Goal: Task Accomplishment & Management: Use online tool/utility

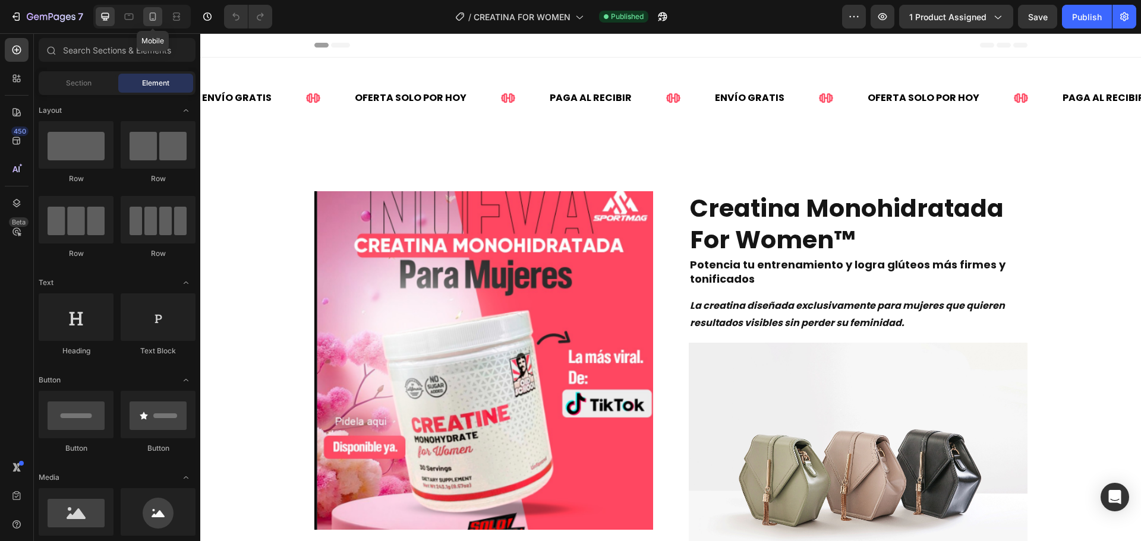
click at [154, 21] on icon at bounding box center [153, 17] width 12 height 12
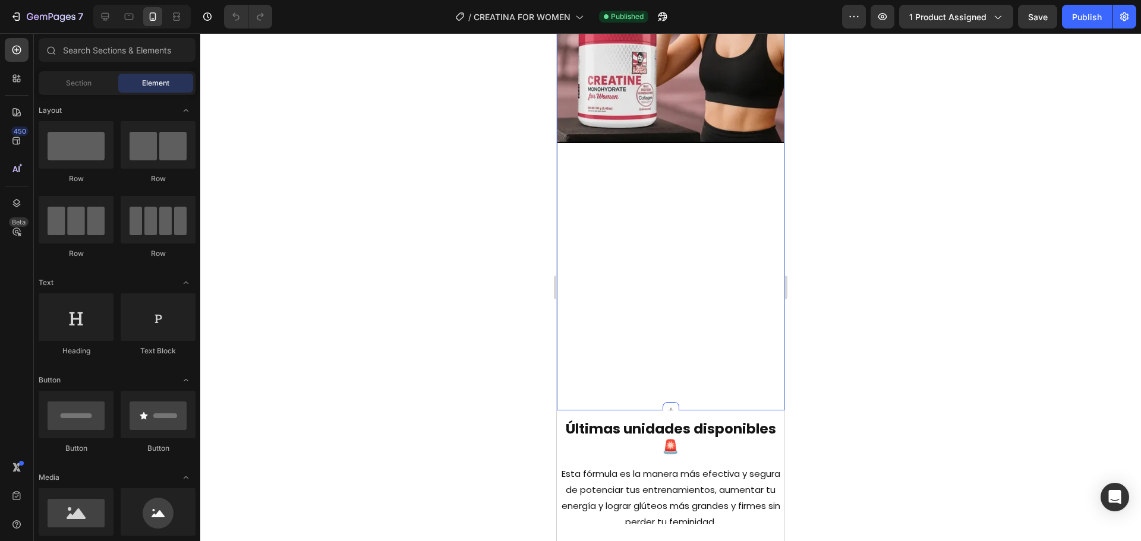
scroll to position [2139, 0]
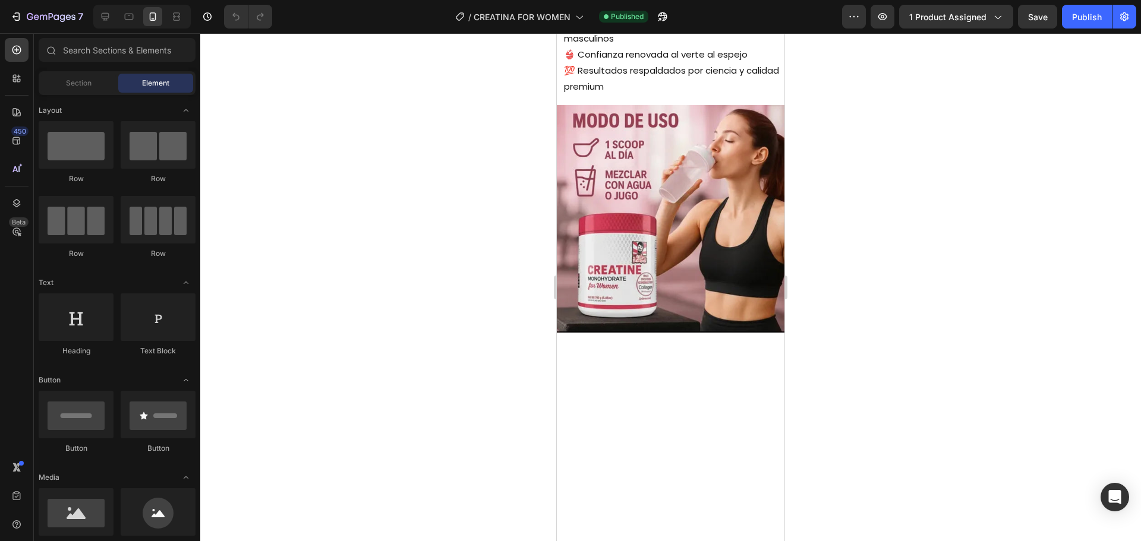
click at [318, 309] on div at bounding box center [670, 287] width 941 height 508
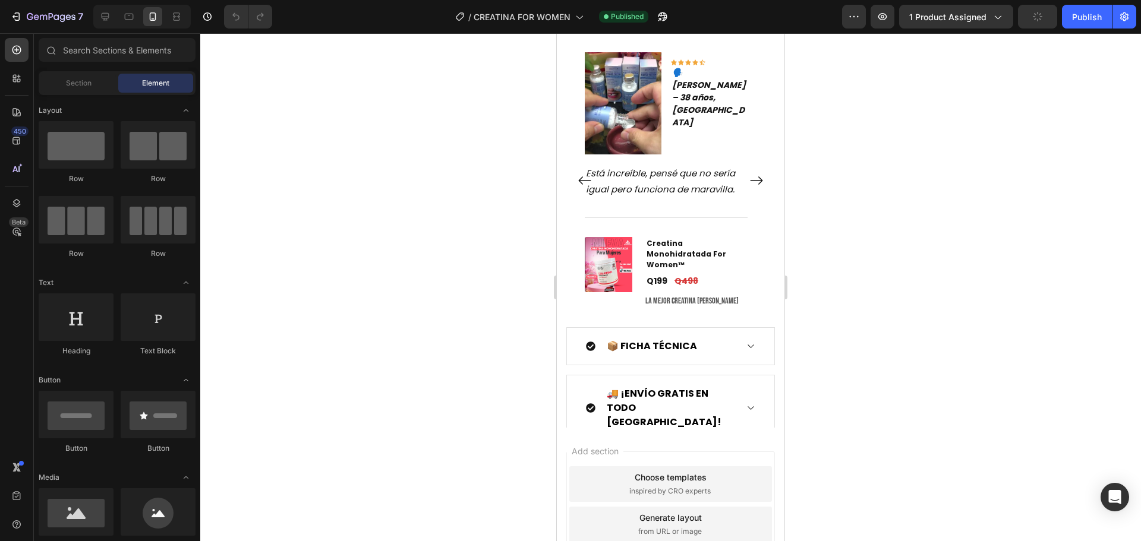
scroll to position [2941, 0]
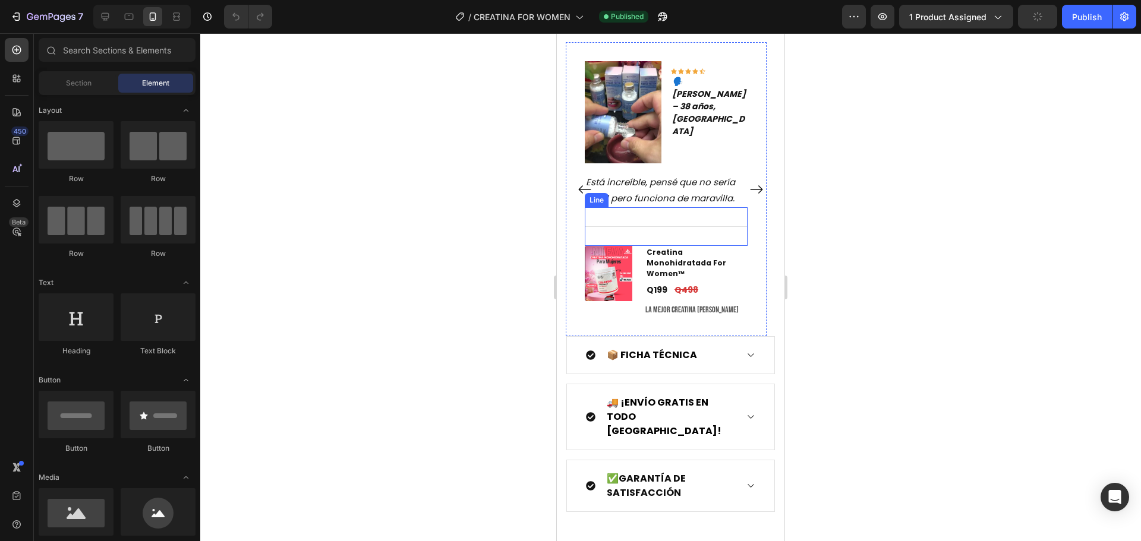
click at [623, 118] on img at bounding box center [623, 112] width 77 height 102
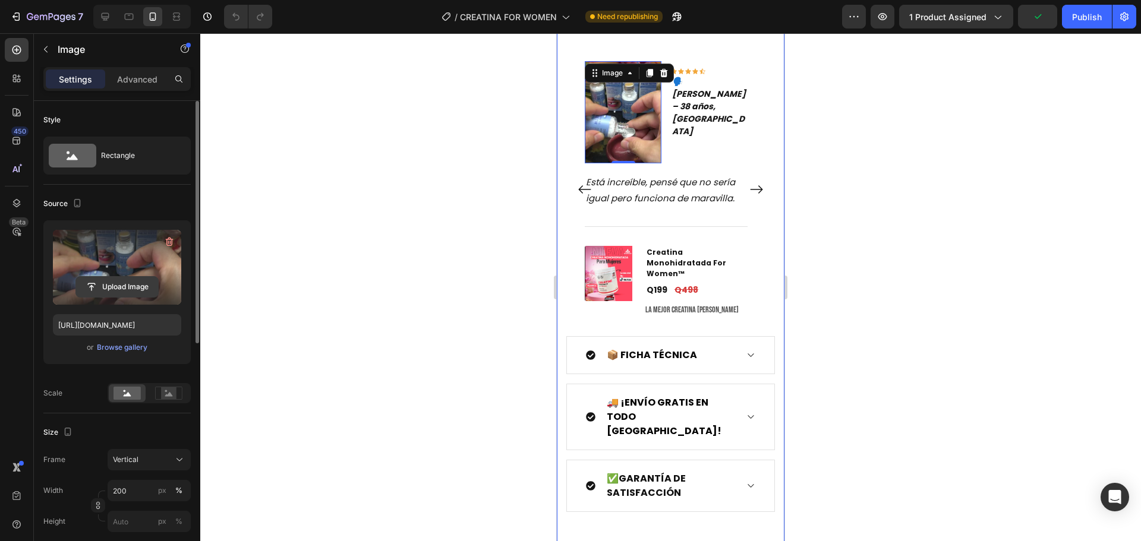
click at [127, 278] on input "file" at bounding box center [117, 287] width 82 height 20
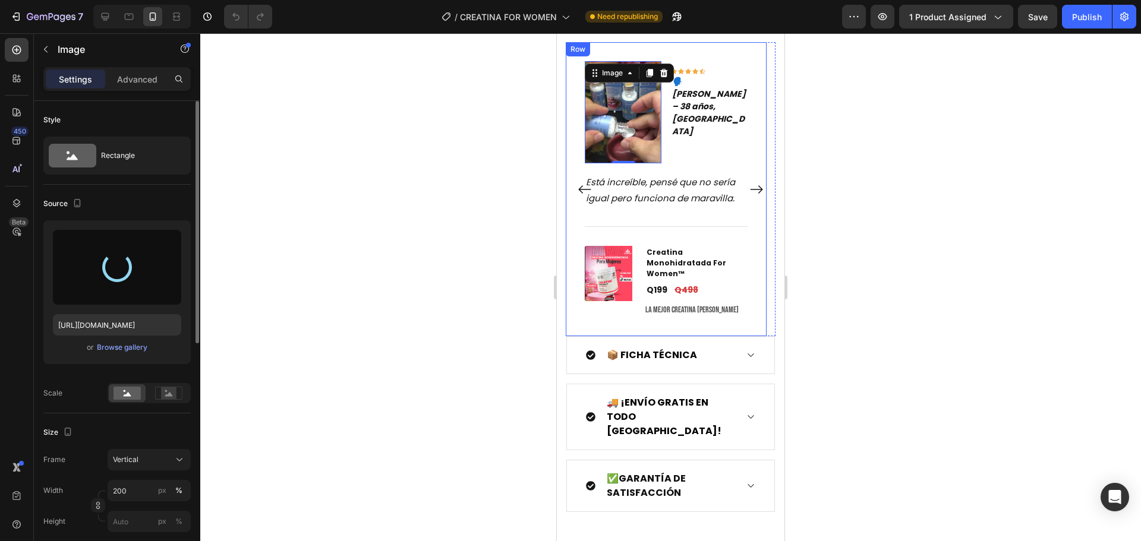
type input "https://cdn.shopify.com/s/files/1/0673/1772/7371/files/gempages_560707453369451…"
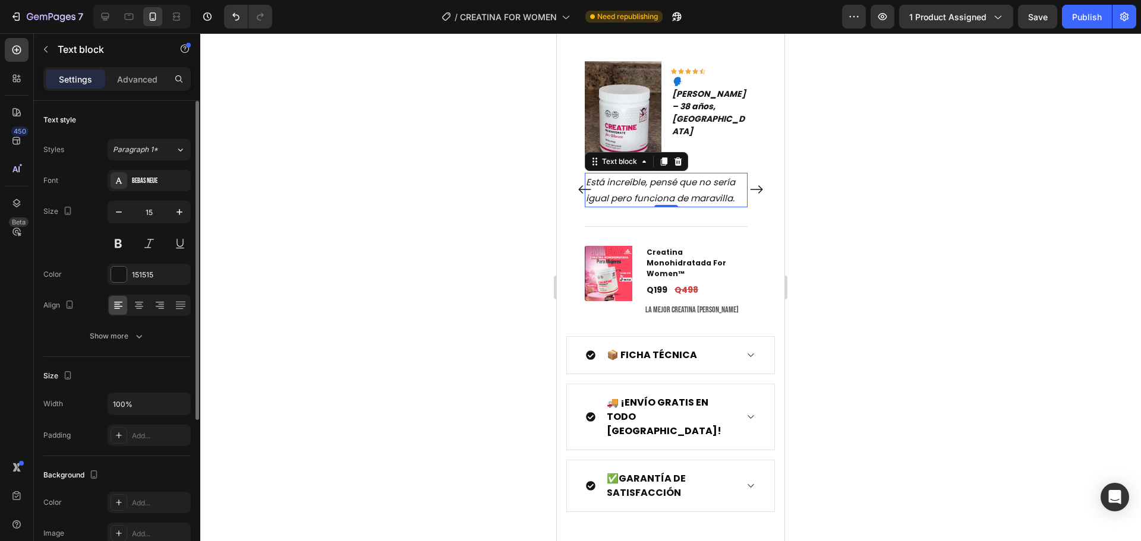
click at [673, 190] on p "Está increíble, pensé que no sería igual pero funciona de maravilla." at bounding box center [666, 190] width 160 height 32
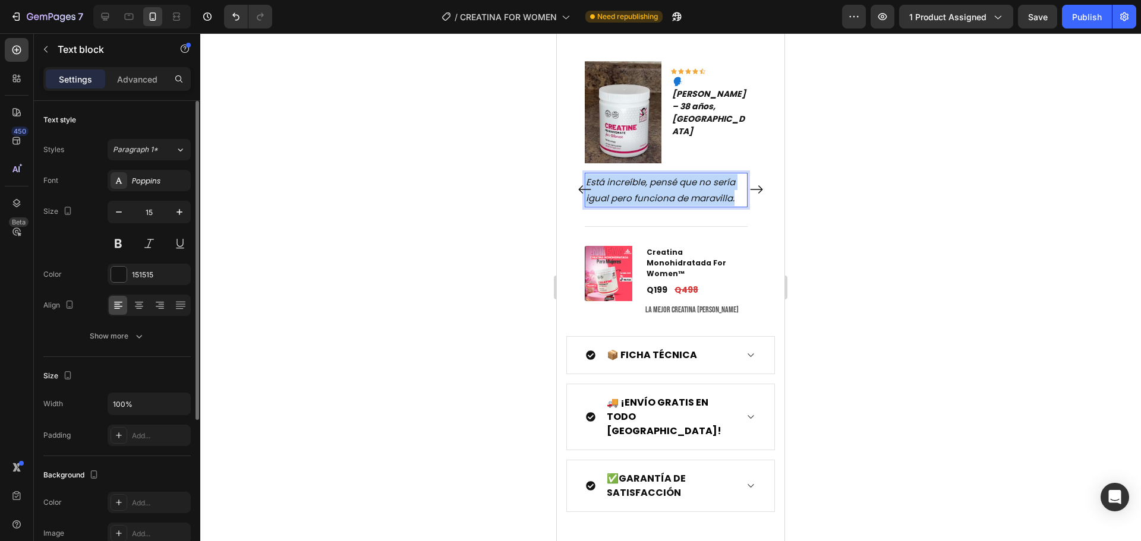
click at [673, 190] on p "Está increíble, pensé que no sería igual pero funciona de maravilla." at bounding box center [666, 190] width 160 height 32
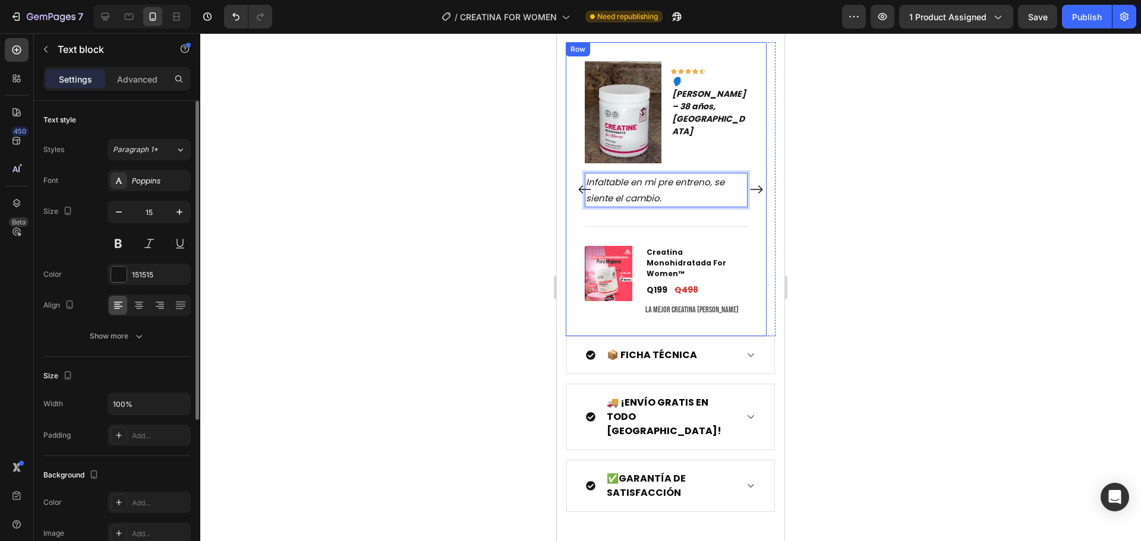
click at [761, 181] on div "Image Icon Icon Icon Icon Icon Row 🗣️ Luis Fernando R. – 38 años, Ciudad de Gua…" at bounding box center [666, 189] width 201 height 294
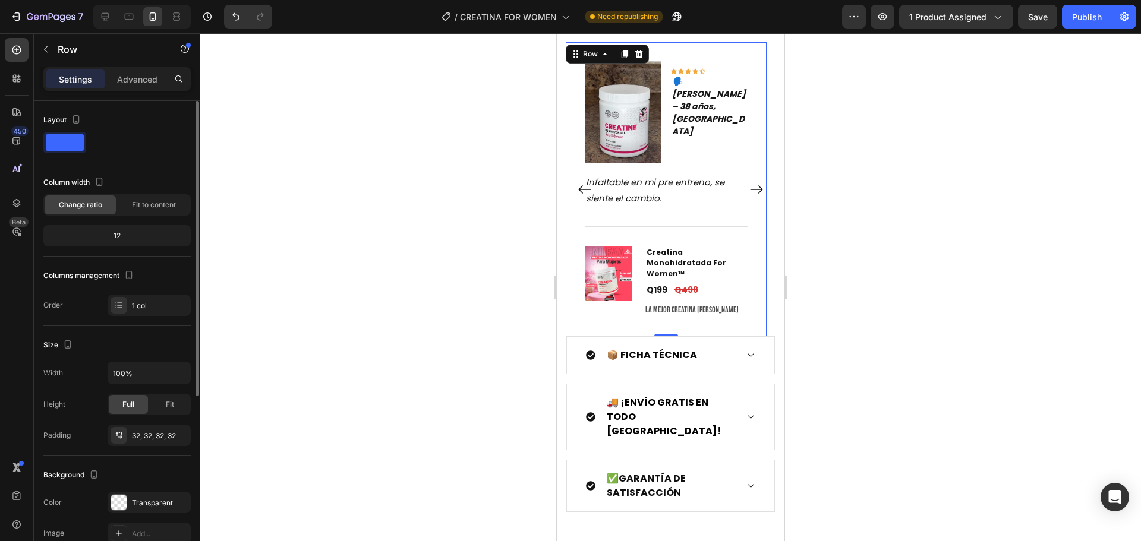
click at [752, 185] on icon "Carousel Next Arrow" at bounding box center [756, 189] width 12 height 8
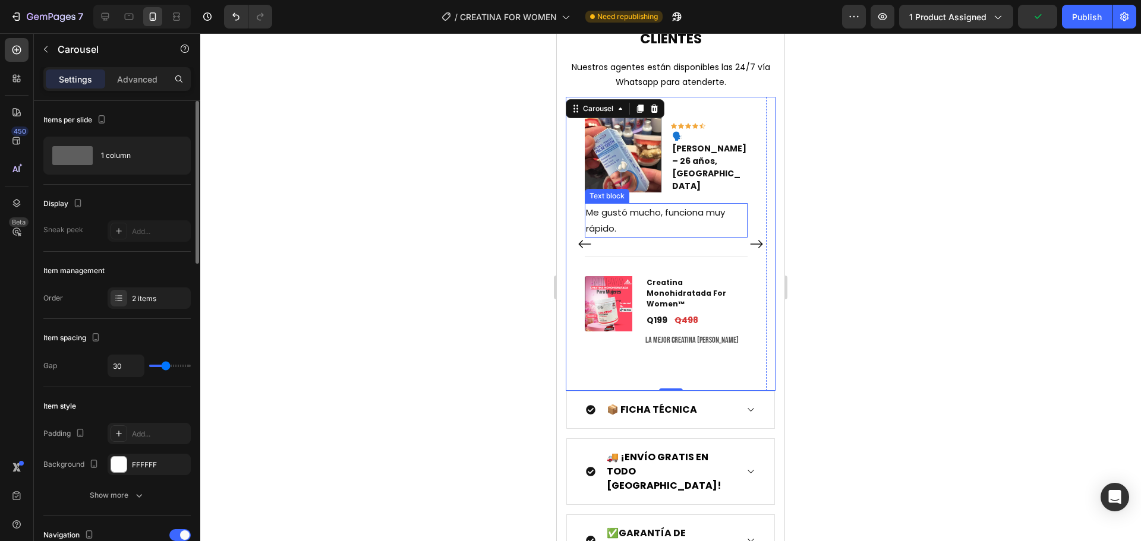
scroll to position [2882, 0]
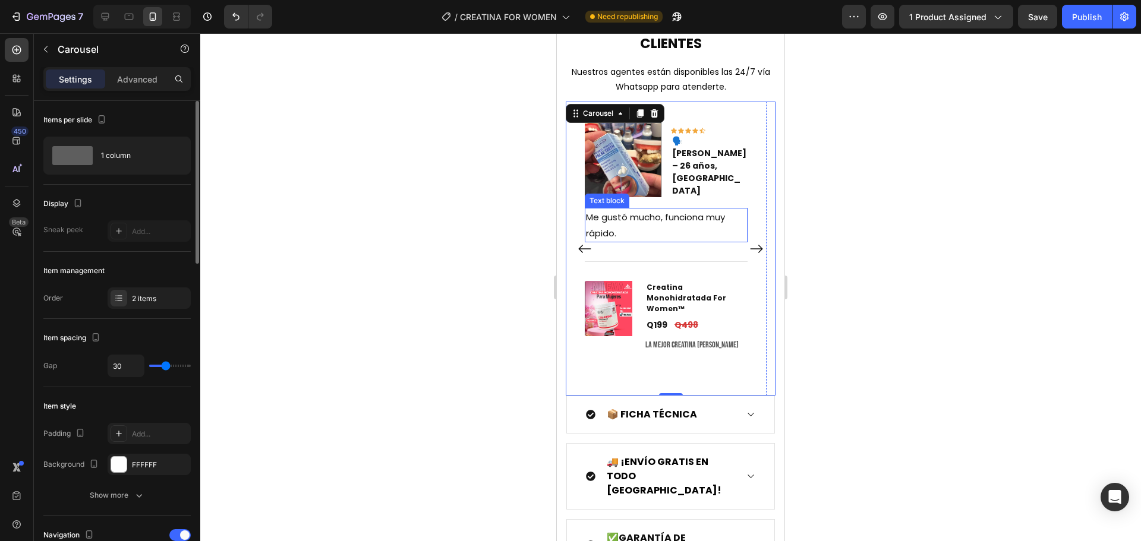
click at [638, 217] on p "Me gustó mucho, funciona muy rápido." at bounding box center [666, 225] width 160 height 32
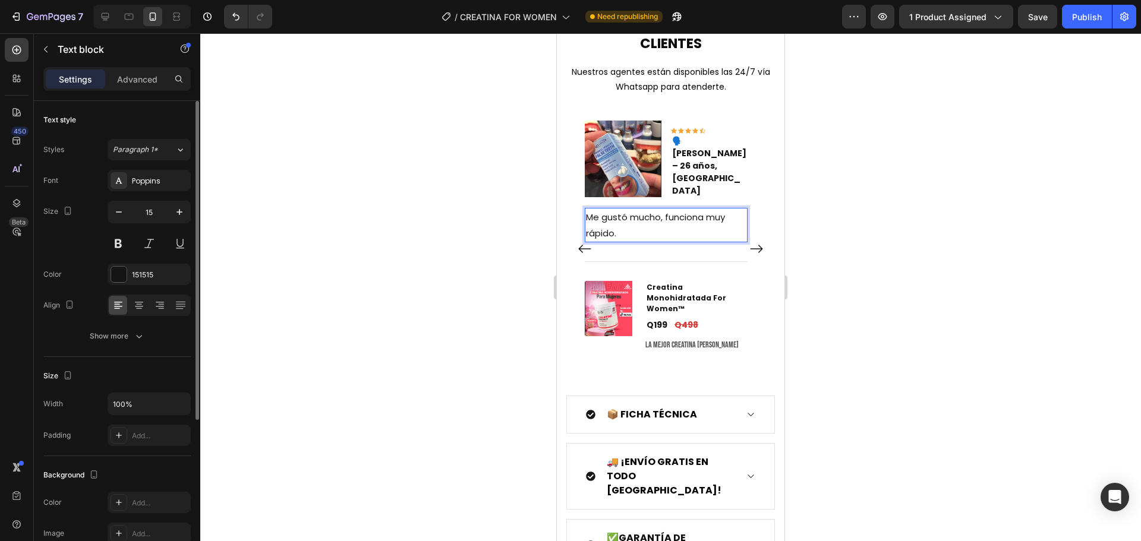
click at [681, 214] on p "Me gustó mucho, funciona muy rápido." at bounding box center [666, 225] width 160 height 32
click at [667, 215] on p "Me gustó mucho, funciona muy rápido." at bounding box center [666, 225] width 160 height 32
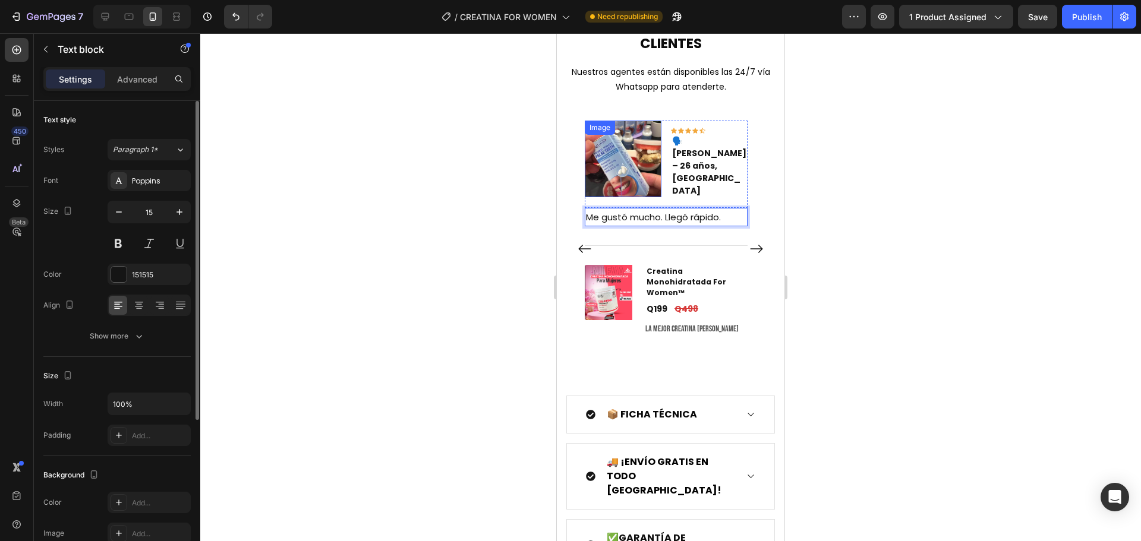
drag, startPoint x: 633, startPoint y: 178, endPoint x: 627, endPoint y: 170, distance: 10.6
click at [633, 178] on img at bounding box center [623, 159] width 77 height 77
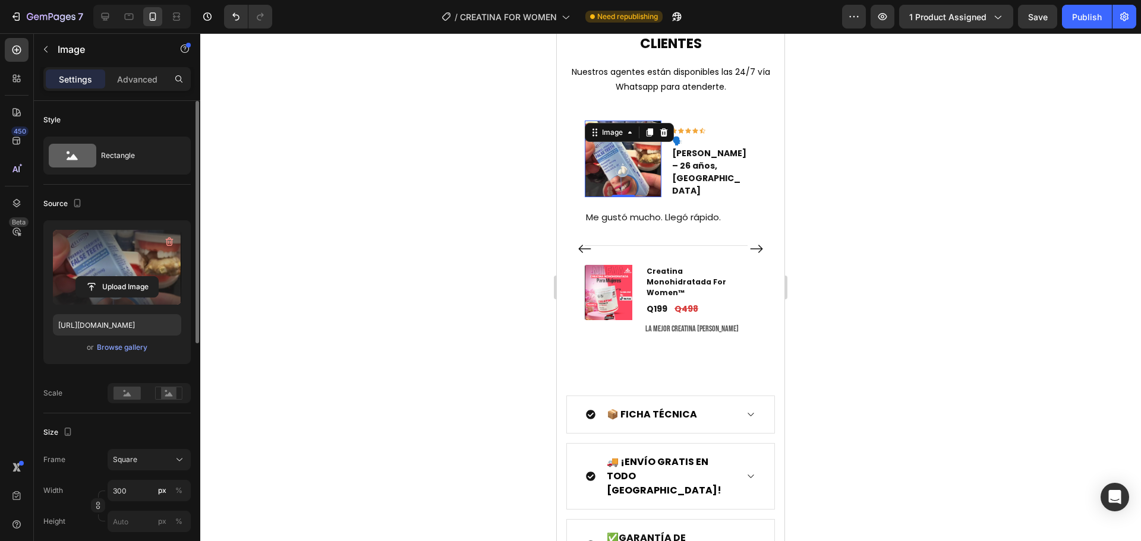
click at [106, 269] on label at bounding box center [117, 267] width 128 height 75
click at [106, 277] on input "file" at bounding box center [117, 287] width 82 height 20
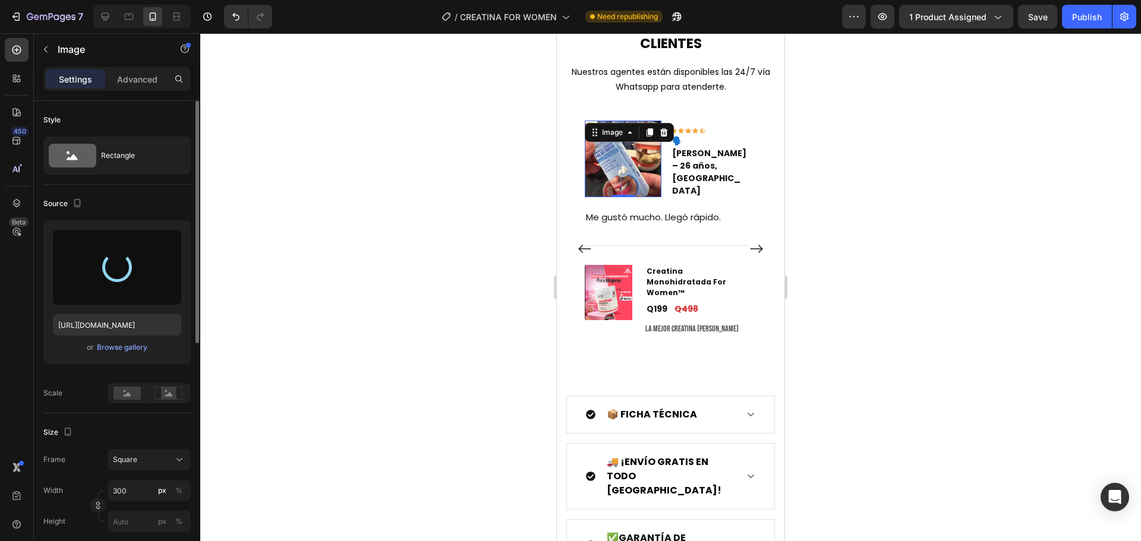
type input "https://cdn.shopify.com/s/files/1/0673/1772/7371/files/gempages_560707453369451…"
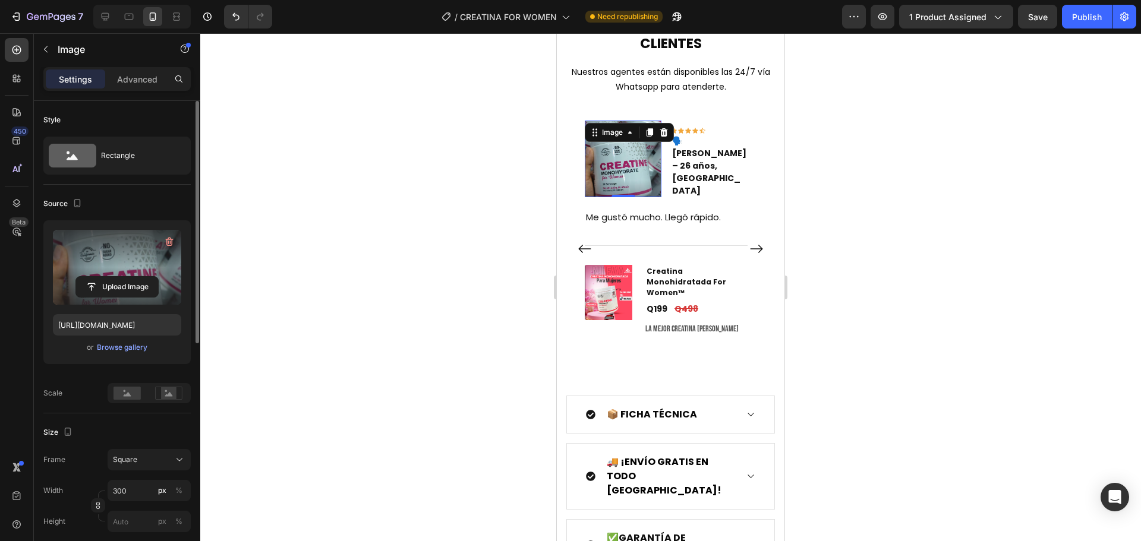
click at [454, 214] on div at bounding box center [670, 287] width 941 height 508
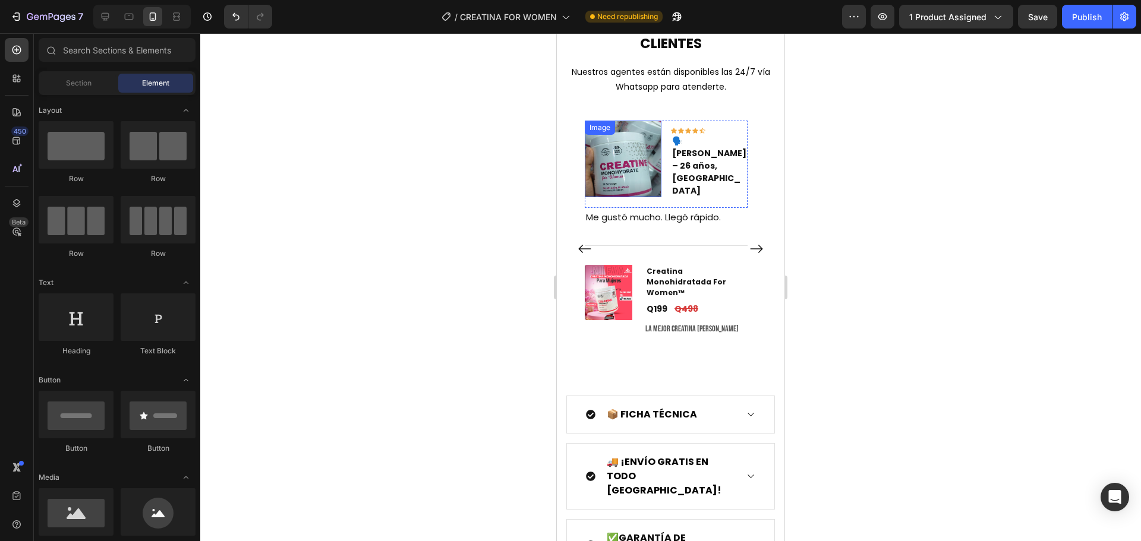
click at [624, 170] on img at bounding box center [623, 159] width 77 height 77
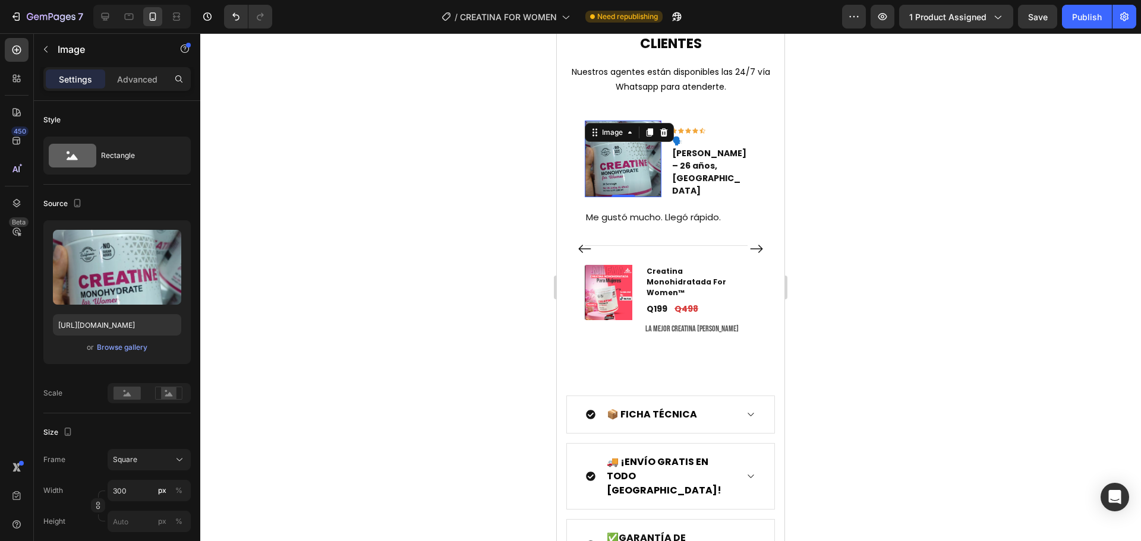
click at [618, 173] on img at bounding box center [623, 159] width 77 height 77
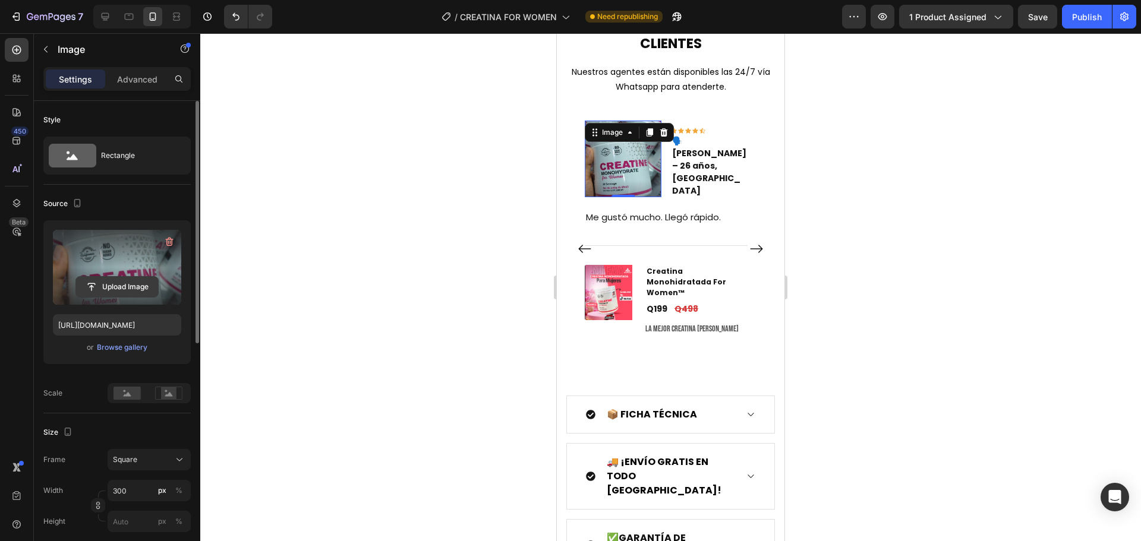
click at [140, 288] on input "file" at bounding box center [117, 287] width 82 height 20
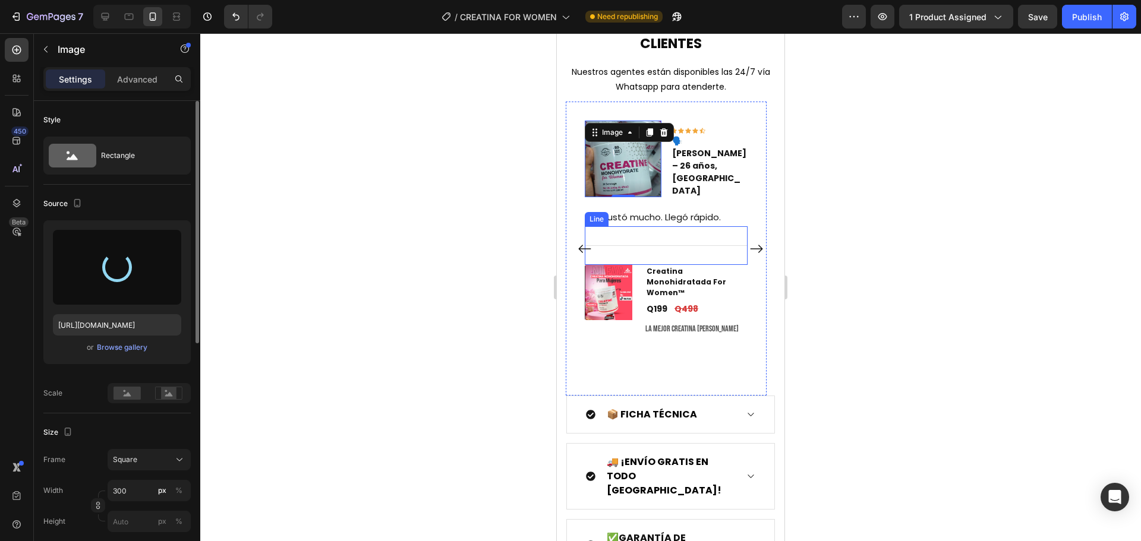
type input "https://cdn.shopify.com/s/files/1/0673/1772/7371/files/gempages_560707453369451…"
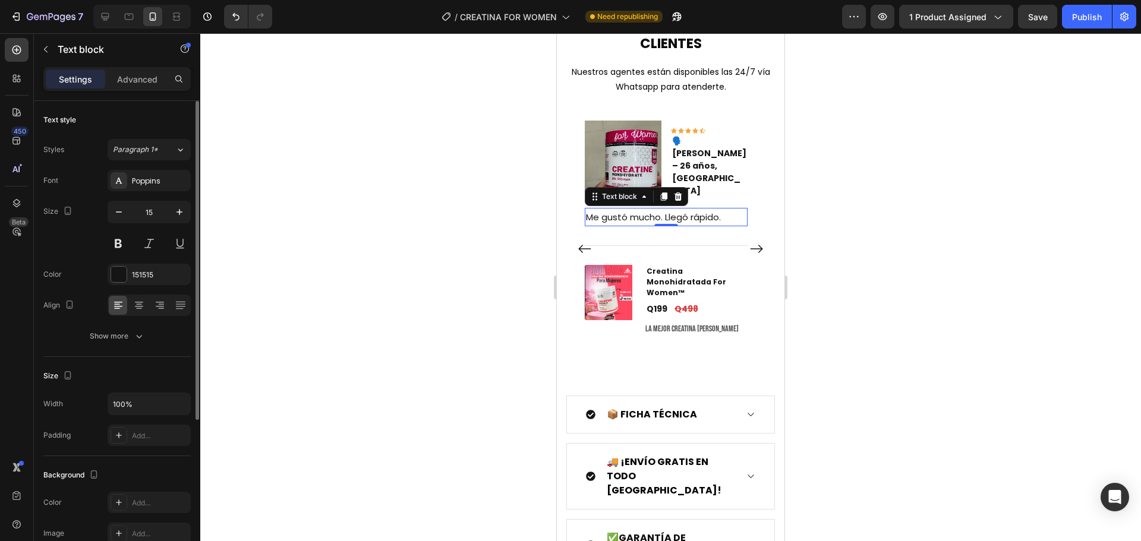
click at [727, 216] on p "Me gustó mucho. Llegó rápido." at bounding box center [666, 217] width 160 height 16
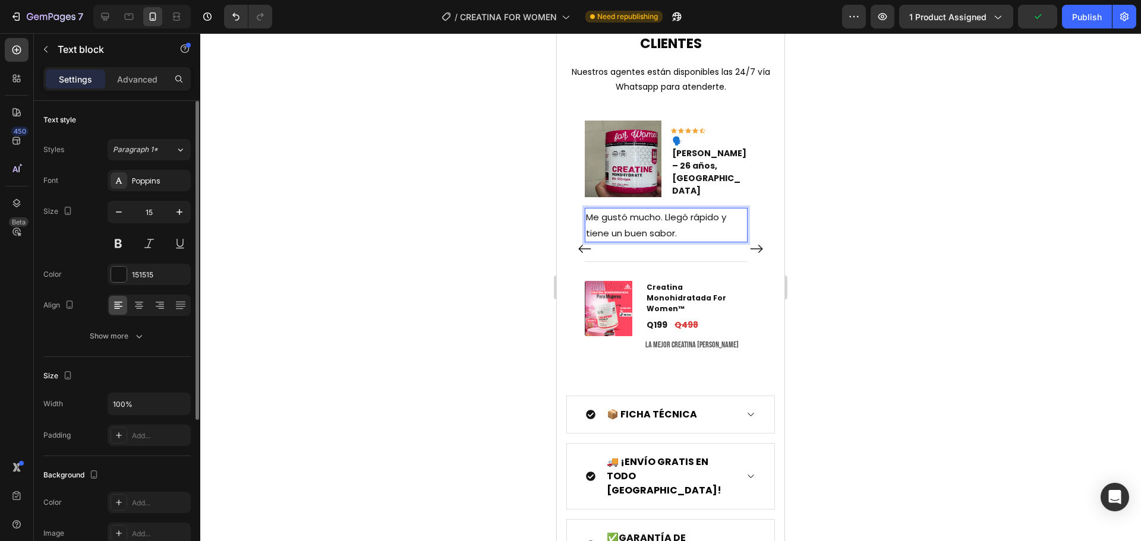
click at [819, 179] on div at bounding box center [670, 287] width 941 height 508
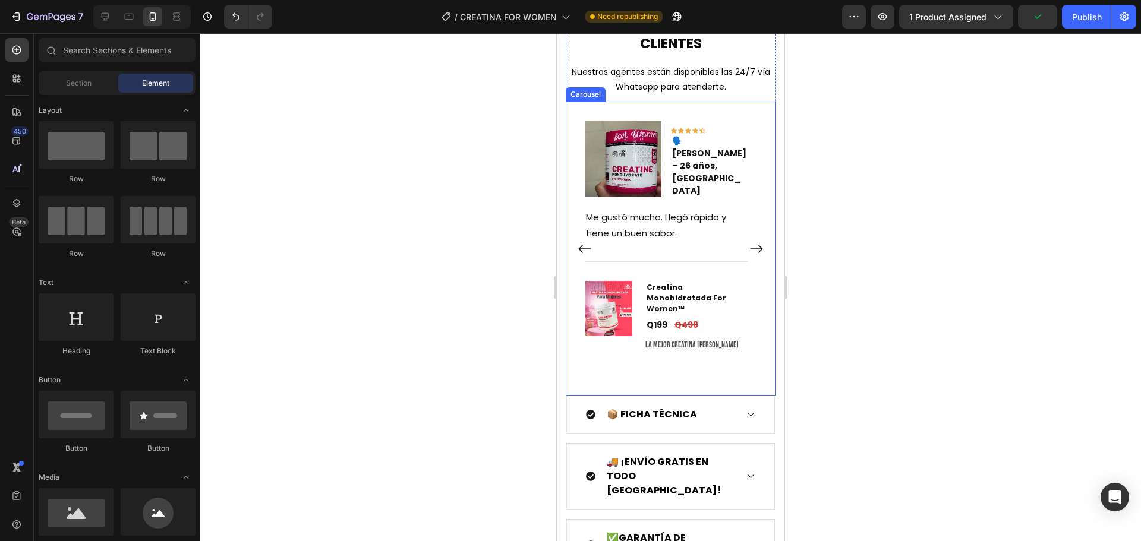
click at [589, 247] on icon "Carousel Back Arrow" at bounding box center [584, 249] width 14 height 14
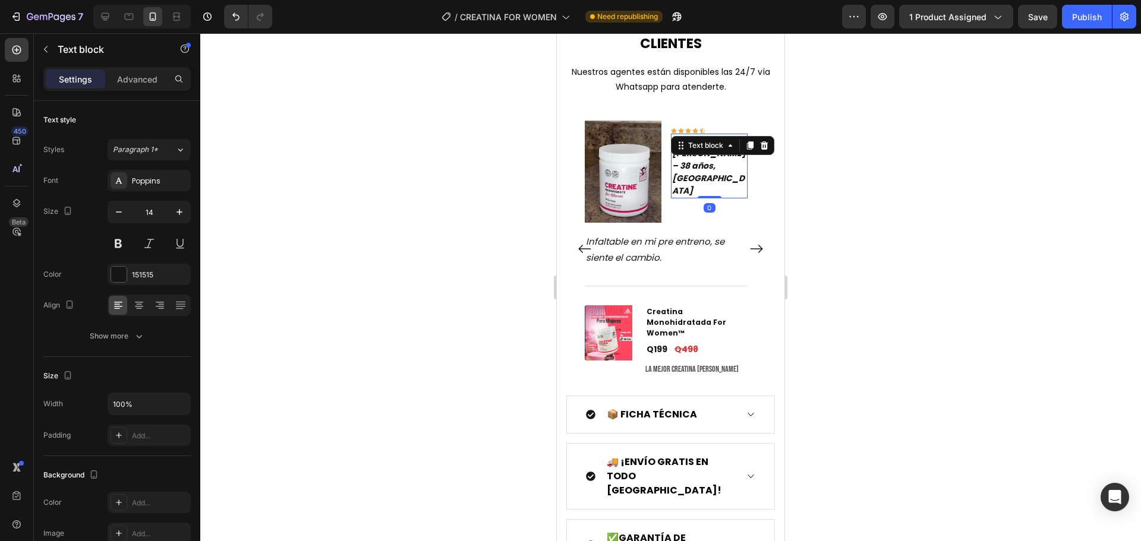
click at [730, 141] on div "🗣️ Luis Fernando R. – 38 años, Ciudad de Guatemala Text block 0" at bounding box center [709, 166] width 77 height 65
click at [730, 141] on icon at bounding box center [730, 146] width 10 height 10
click at [734, 170] on p "🗣️ Luis Fernando R. – 38 años, Ciudad de Guatemala" at bounding box center [709, 166] width 74 height 62
drag, startPoint x: 702, startPoint y: 141, endPoint x: 708, endPoint y: 149, distance: 9.4
click at [702, 147] on strong "Luis Fernando R. – 38 años, Ciudad de Guatemala" at bounding box center [709, 171] width 74 height 49
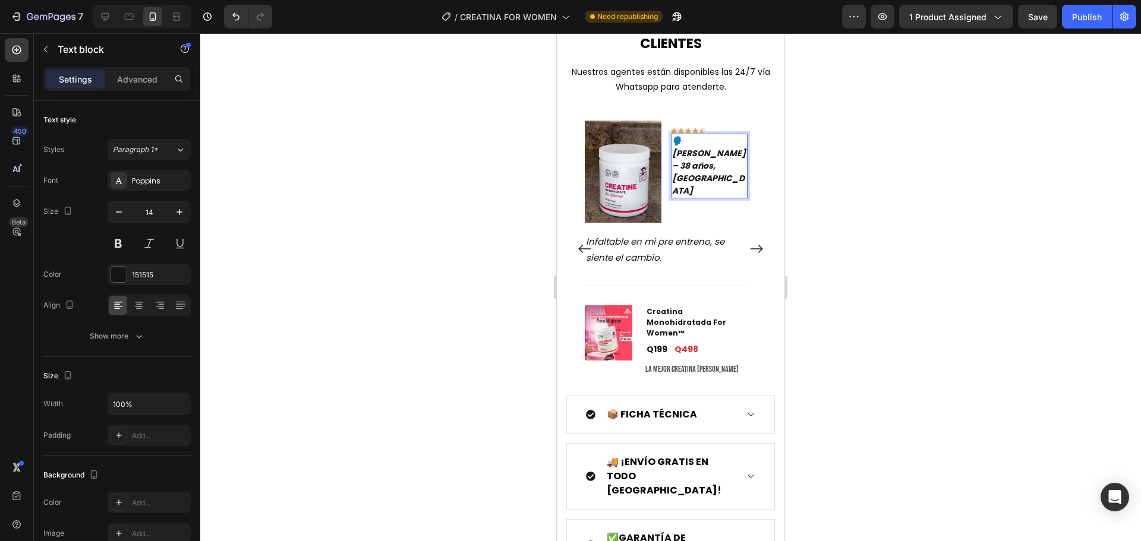
click at [880, 121] on div at bounding box center [670, 287] width 941 height 508
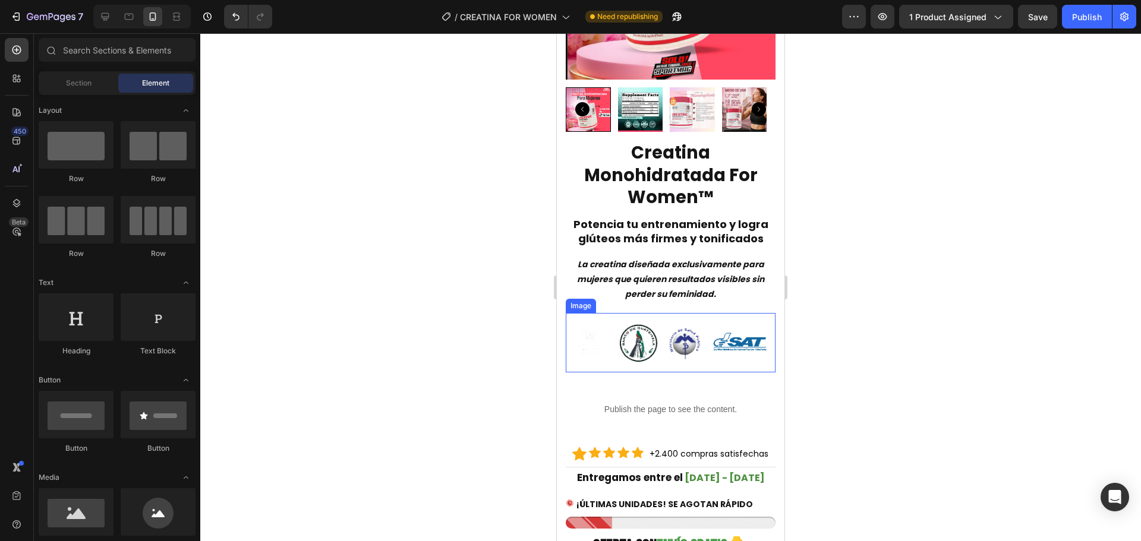
scroll to position [0, 0]
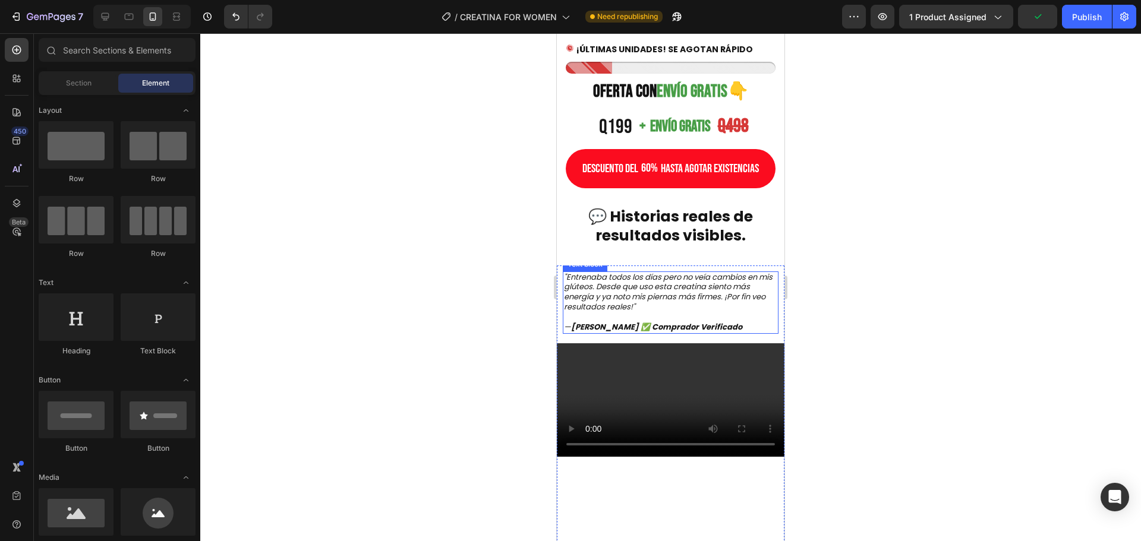
click at [588, 332] on strong "Joel M. ✅ Comprador Verificado" at bounding box center [656, 326] width 171 height 11
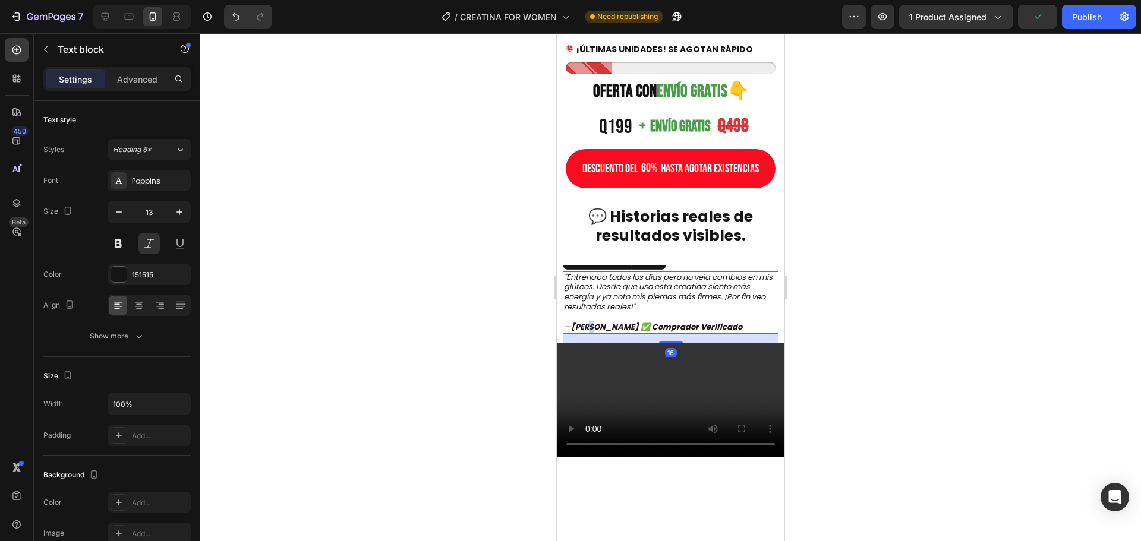
click at [588, 332] on strong "Joel M. ✅ Comprador Verificado" at bounding box center [656, 326] width 171 height 11
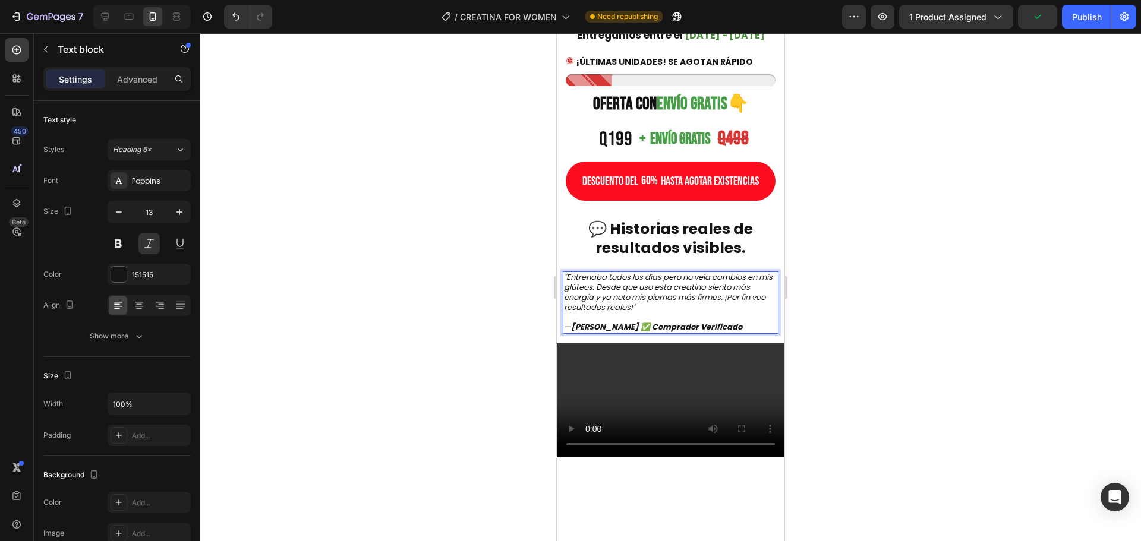
click at [585, 332] on strong "Joel M. ✅ Comprador Verificado" at bounding box center [656, 326] width 171 height 11
click at [448, 274] on div at bounding box center [670, 287] width 941 height 508
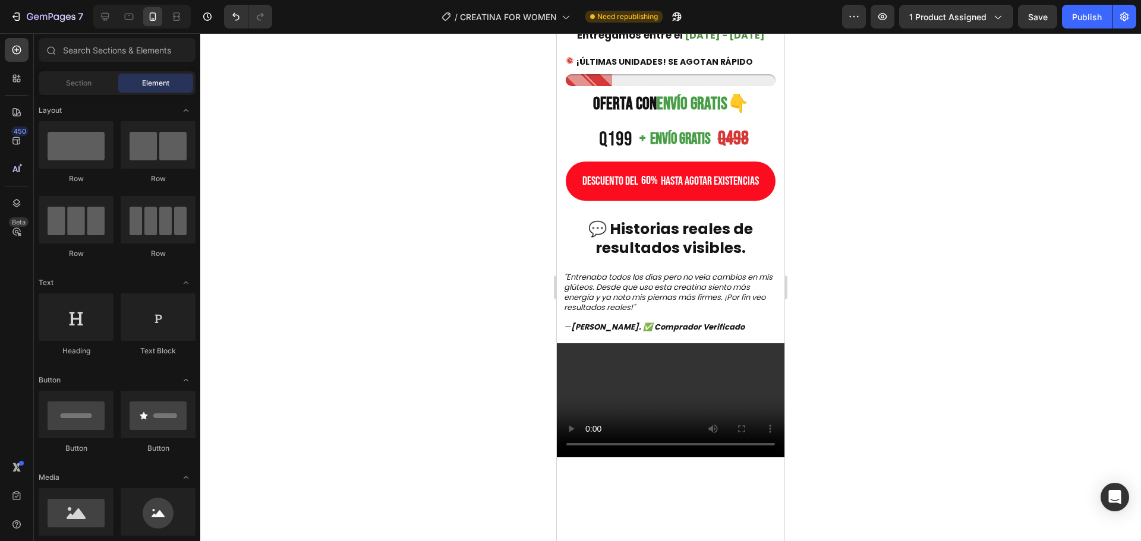
drag, startPoint x: 1084, startPoint y: 11, endPoint x: 1084, endPoint y: 46, distance: 35.1
click at [1084, 12] on div "Publish" at bounding box center [1087, 17] width 30 height 12
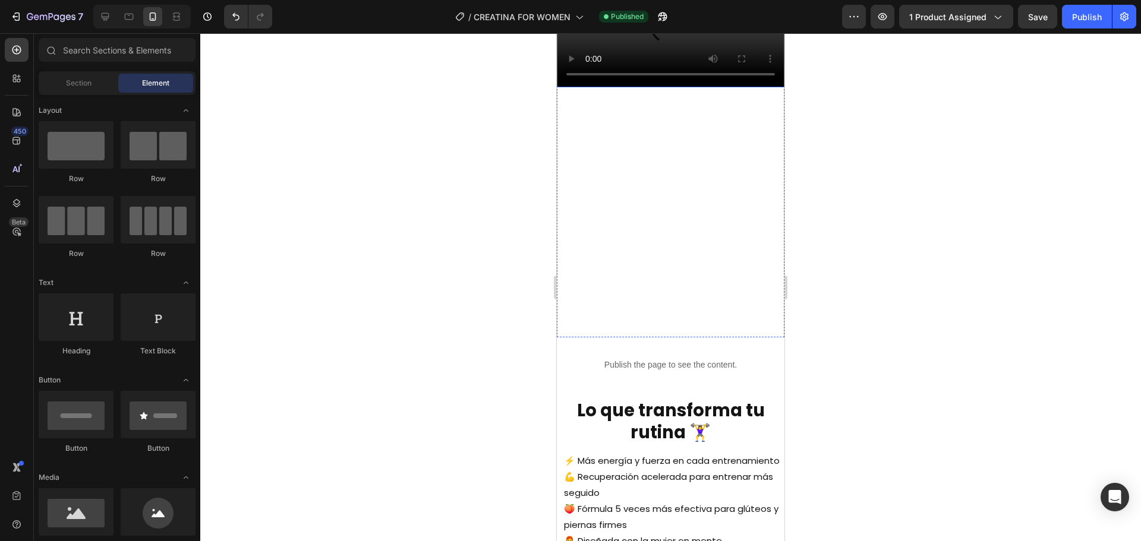
scroll to position [1070, 0]
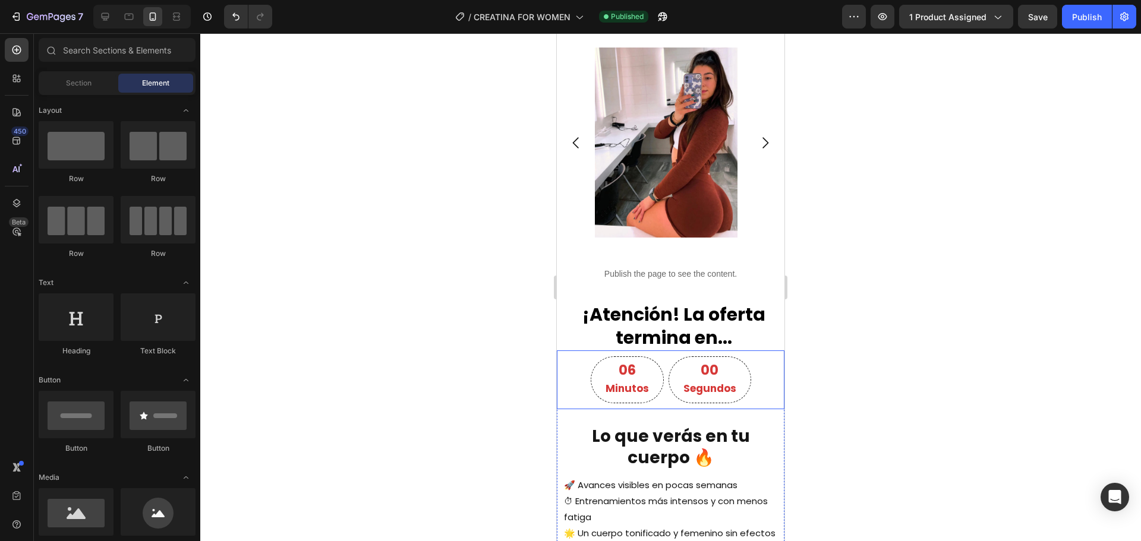
click at [643, 166] on img at bounding box center [666, 143] width 143 height 190
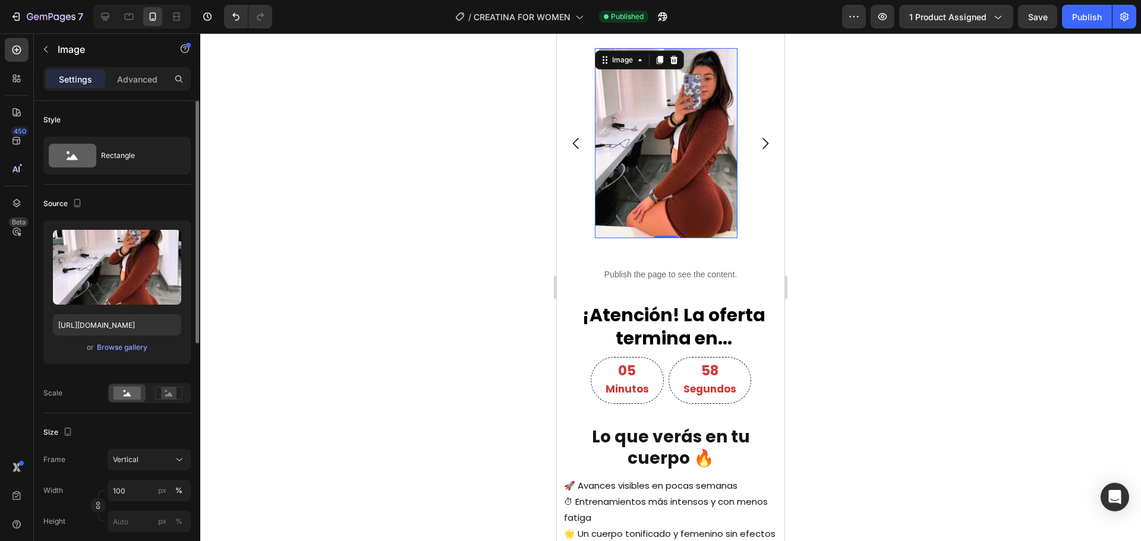
scroll to position [59, 0]
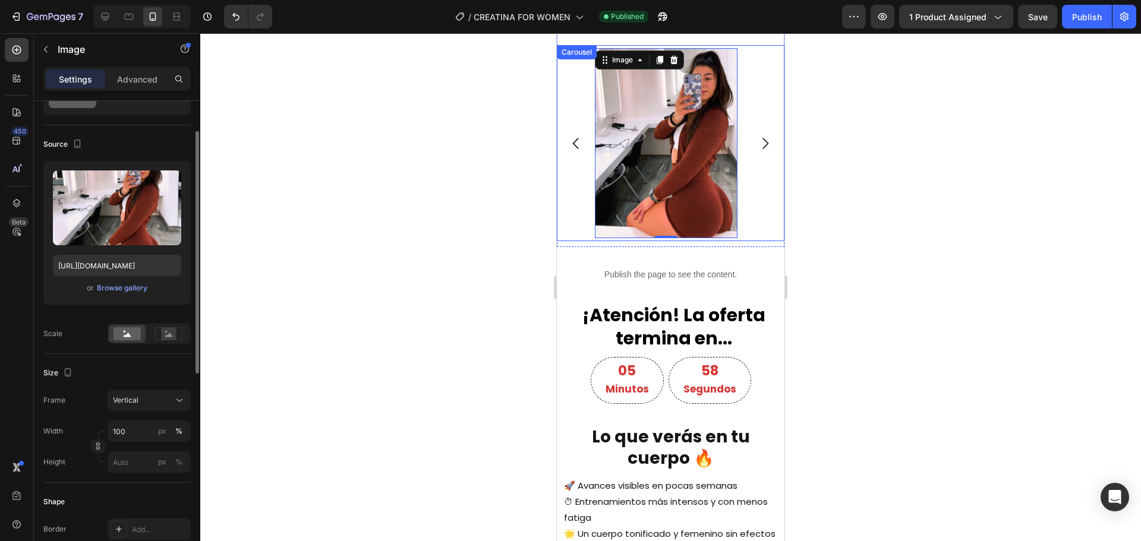
click at [763, 152] on icon "Carousel Next Arrow" at bounding box center [765, 143] width 16 height 16
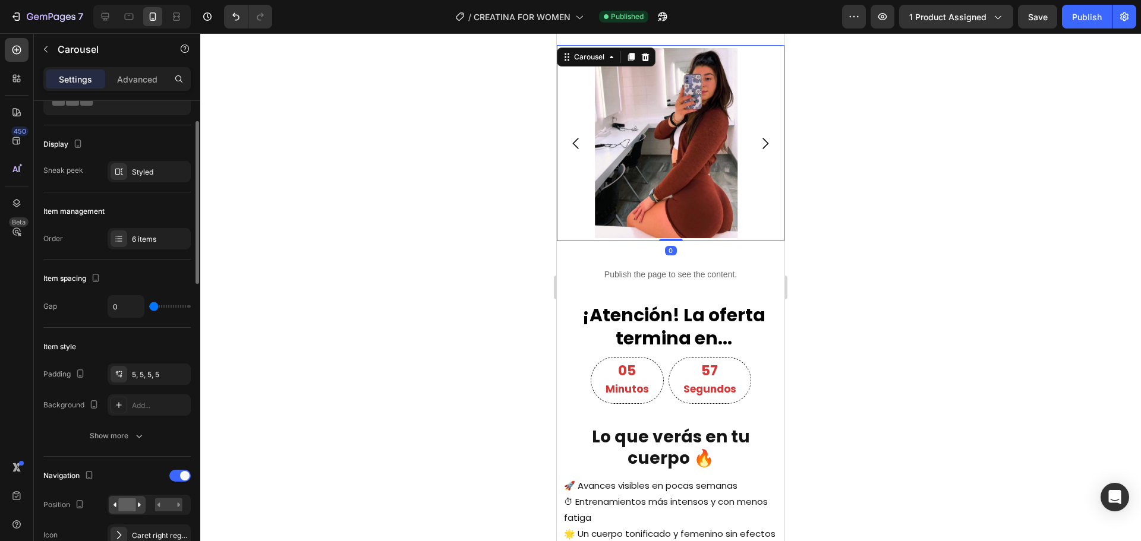
scroll to position [0, 0]
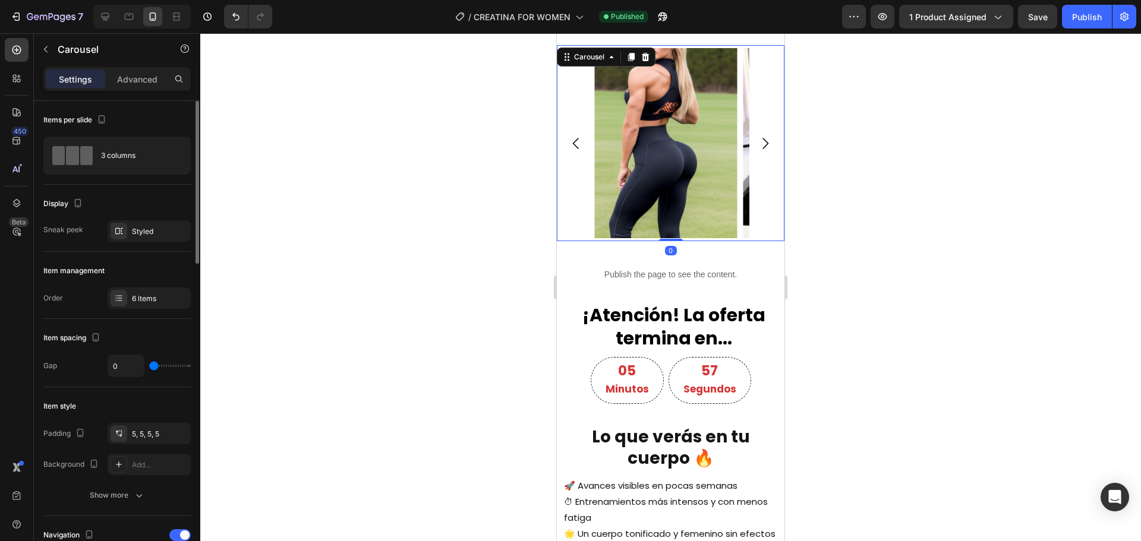
click at [761, 152] on icon "Carousel Next Arrow" at bounding box center [765, 143] width 16 height 16
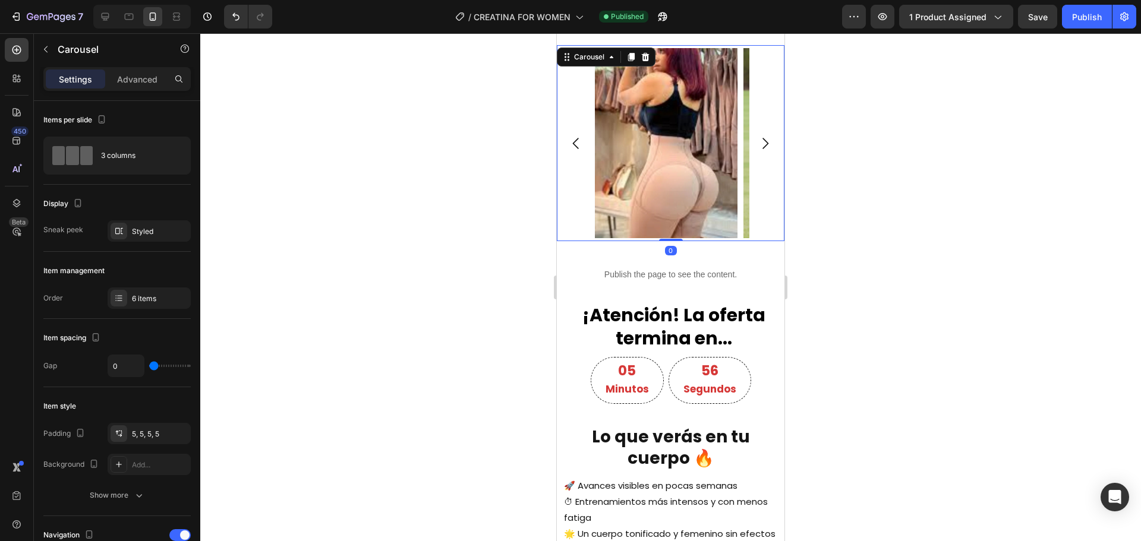
click at [761, 152] on icon "Carousel Next Arrow" at bounding box center [765, 143] width 16 height 16
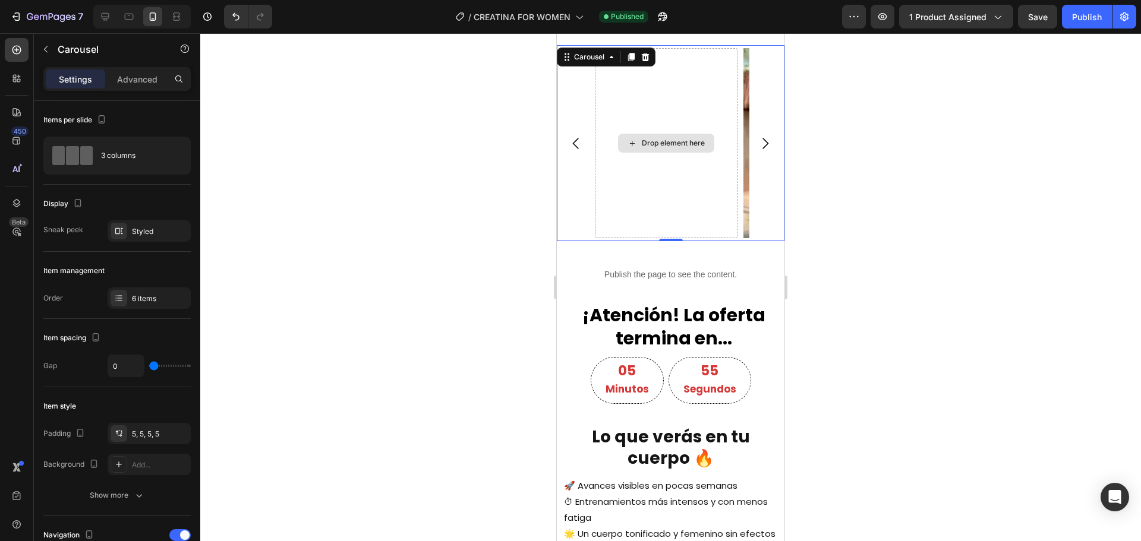
click at [642, 182] on div "Drop element here" at bounding box center [666, 143] width 143 height 190
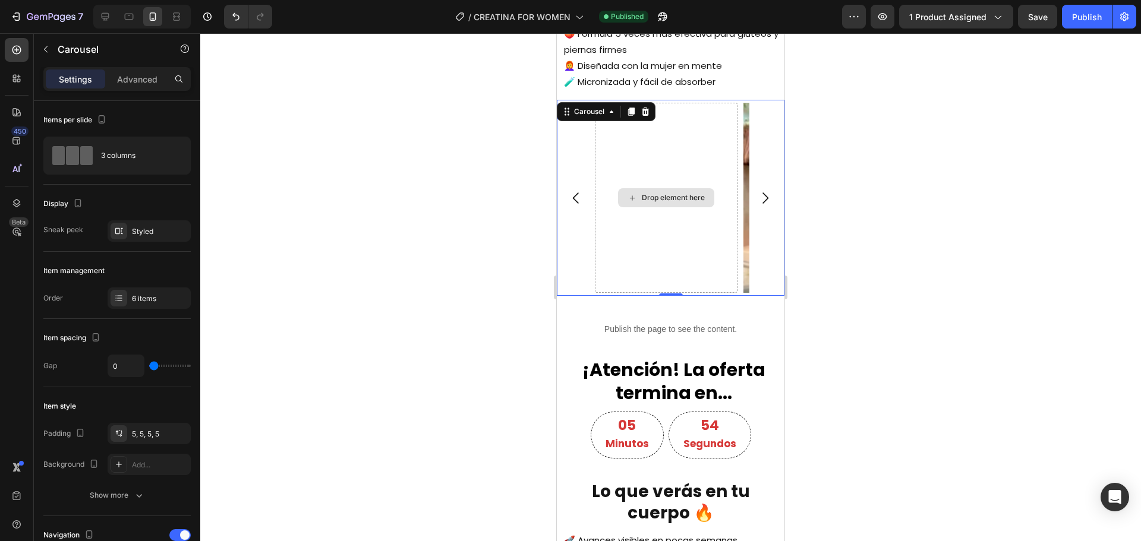
scroll to position [1545, 0]
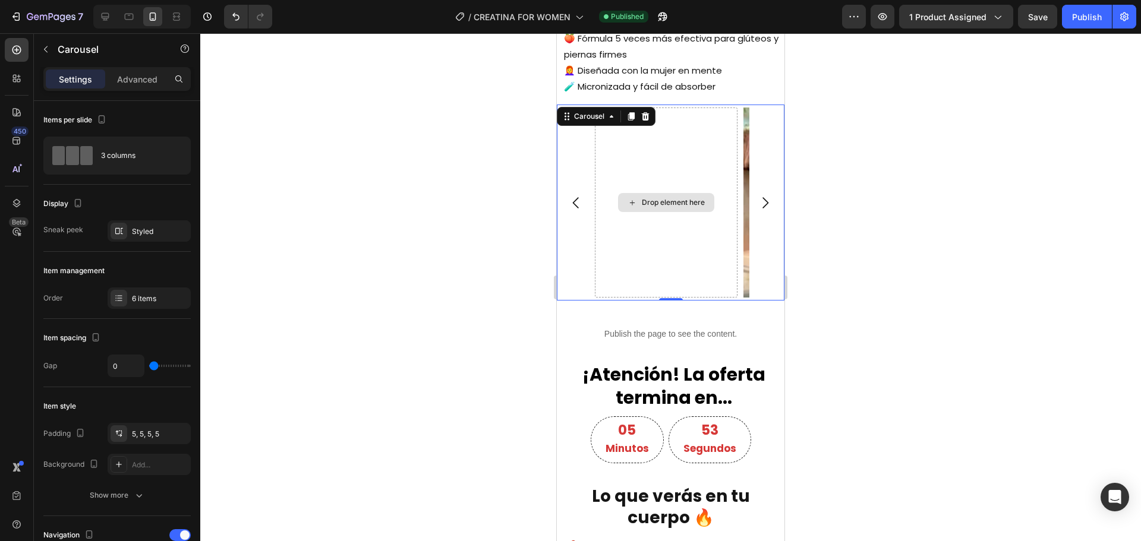
click at [666, 188] on div "Drop element here" at bounding box center [666, 203] width 143 height 190
click at [624, 194] on div "Drop element here" at bounding box center [666, 203] width 143 height 190
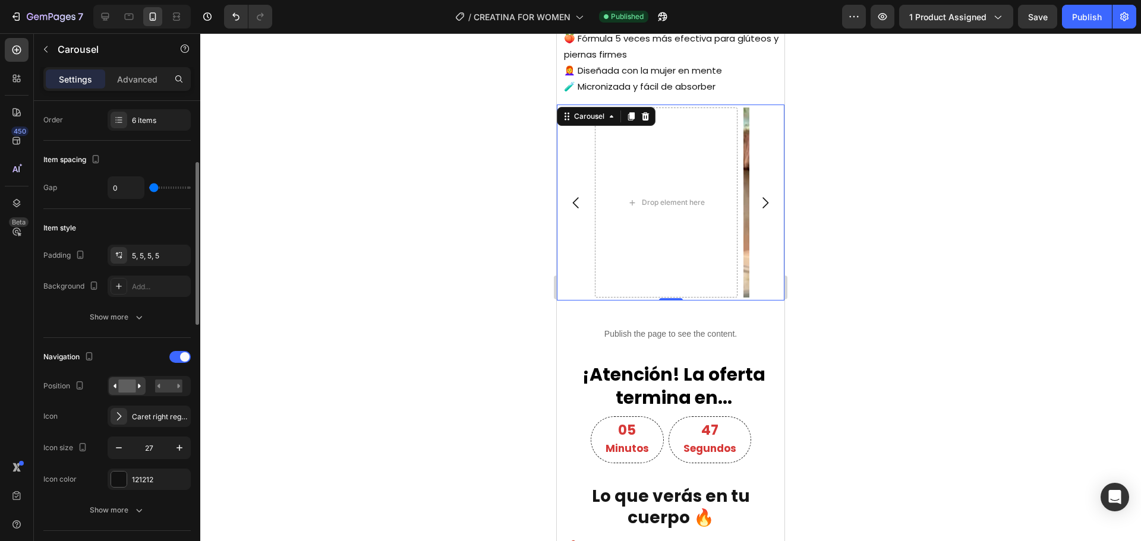
scroll to position [59, 0]
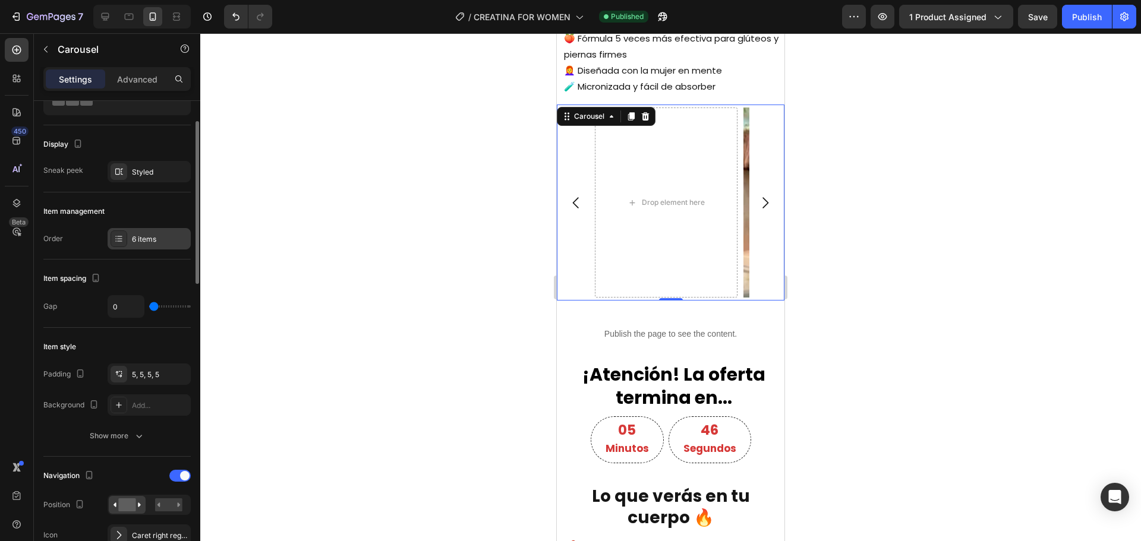
click at [152, 242] on div "6 items" at bounding box center [160, 239] width 56 height 11
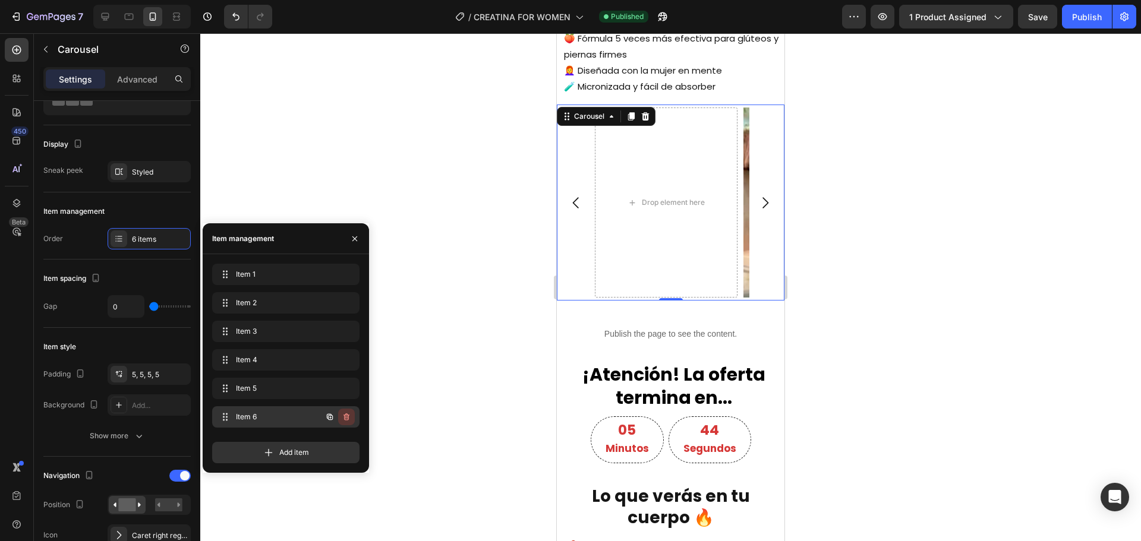
click at [351, 416] on icon "button" at bounding box center [347, 417] width 10 height 10
click at [342, 414] on div "Delete" at bounding box center [338, 417] width 22 height 11
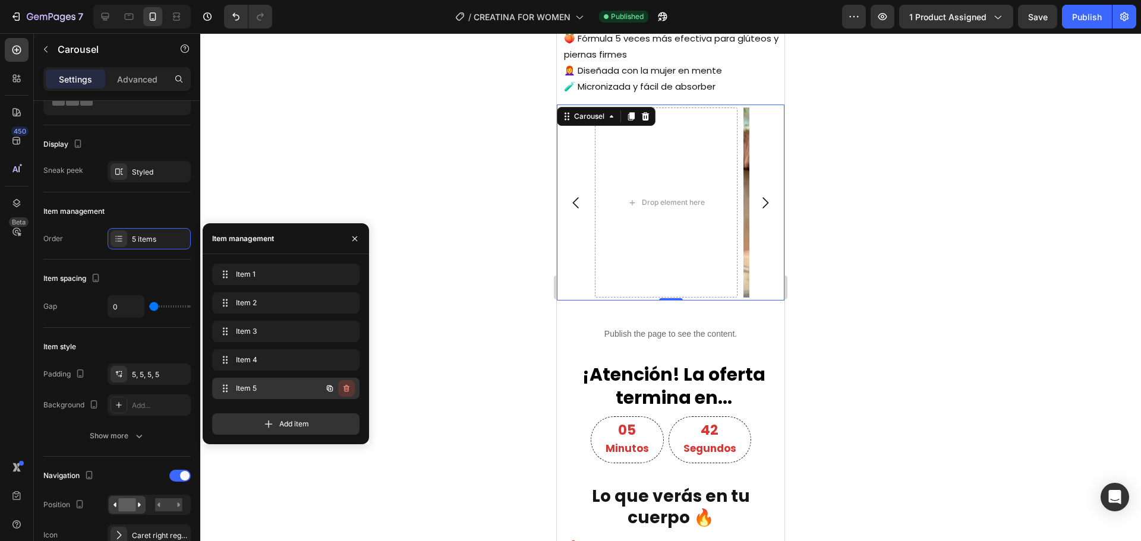
click at [346, 392] on button "button" at bounding box center [346, 388] width 17 height 17
click at [348, 389] on div "Delete" at bounding box center [338, 388] width 22 height 11
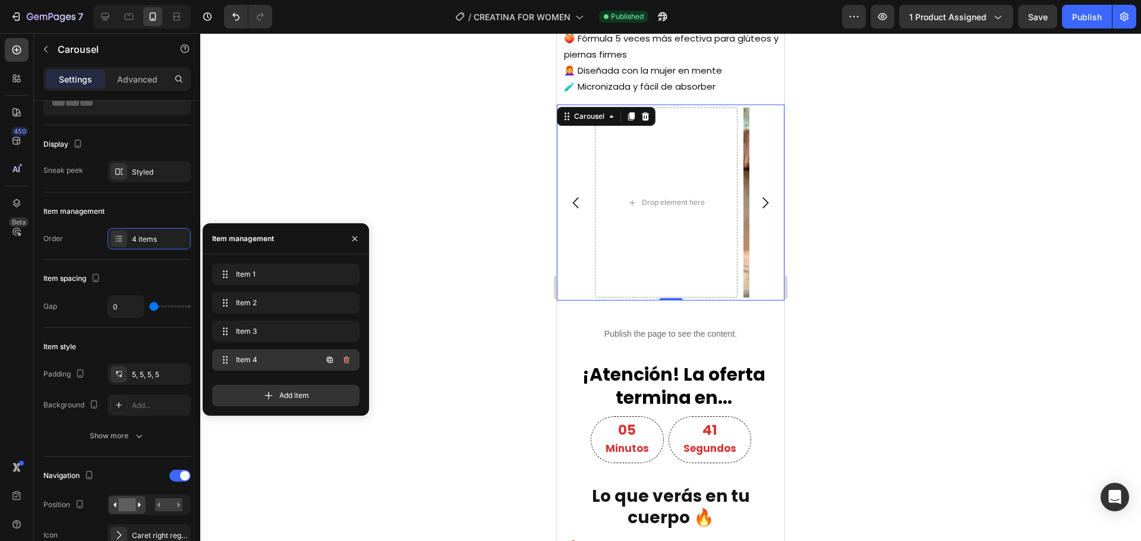
click at [346, 362] on icon "button" at bounding box center [347, 360] width 10 height 10
click at [340, 358] on div "Delete" at bounding box center [338, 360] width 22 height 11
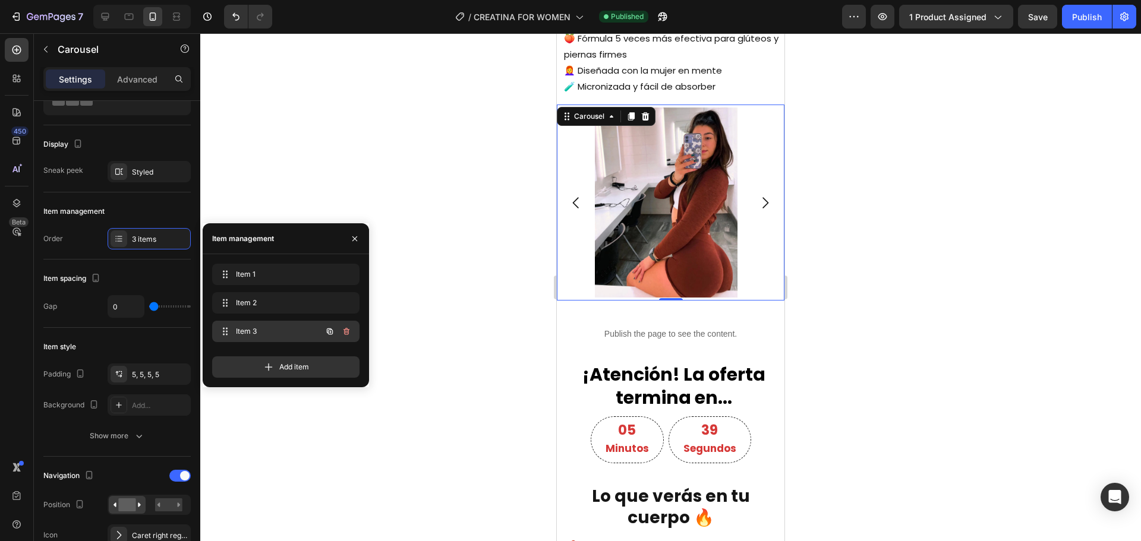
click at [278, 335] on span "Item 3" at bounding box center [269, 331] width 67 height 11
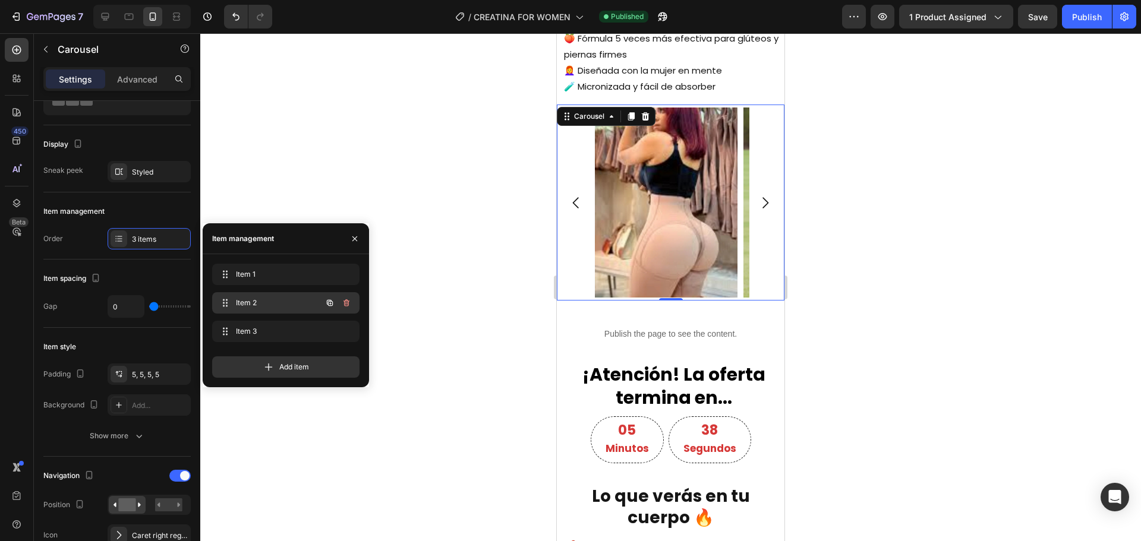
click at [276, 309] on div "Item 2 Item 2" at bounding box center [269, 303] width 105 height 17
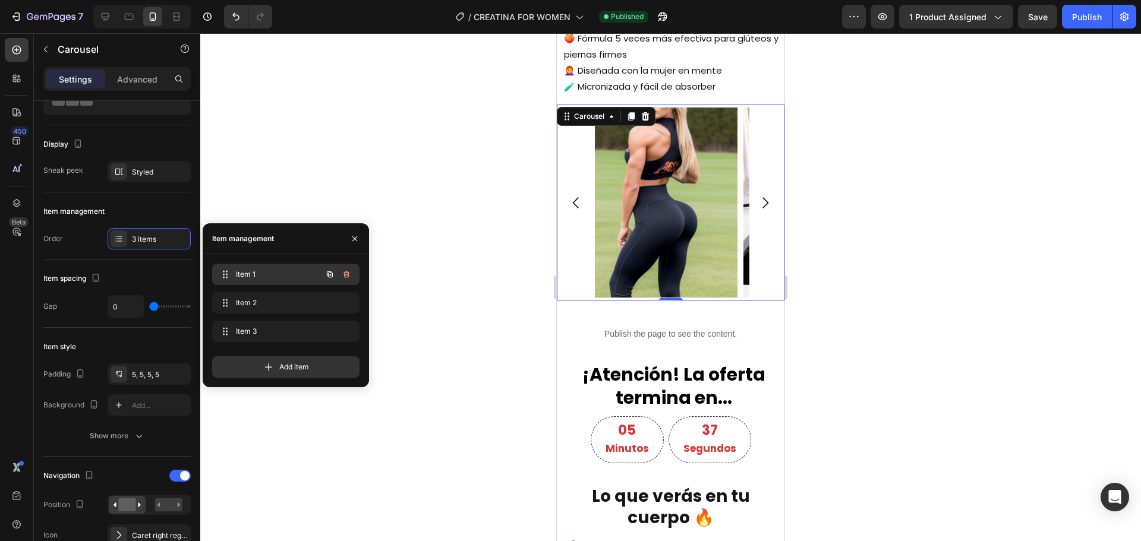
click at [282, 279] on span "Item 1" at bounding box center [269, 274] width 67 height 11
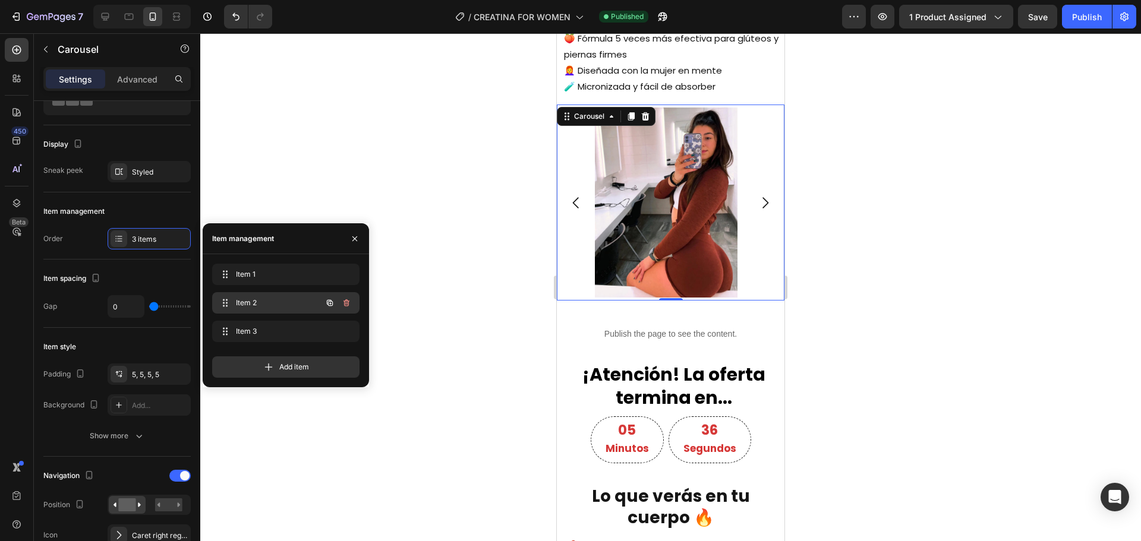
click at [271, 311] on div "Item 2 Item 2" at bounding box center [269, 303] width 105 height 17
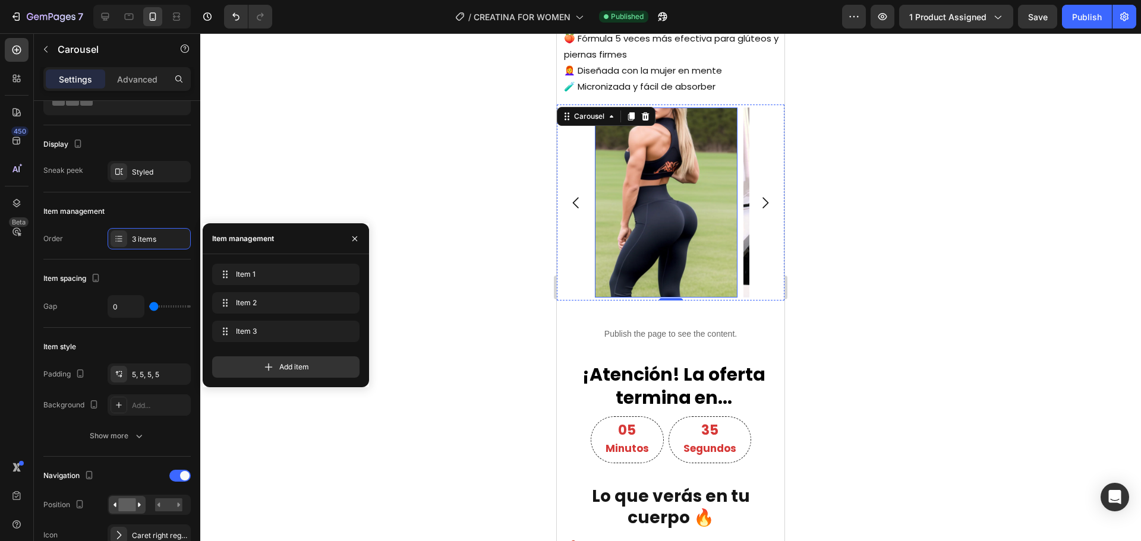
click at [659, 231] on img at bounding box center [666, 203] width 143 height 190
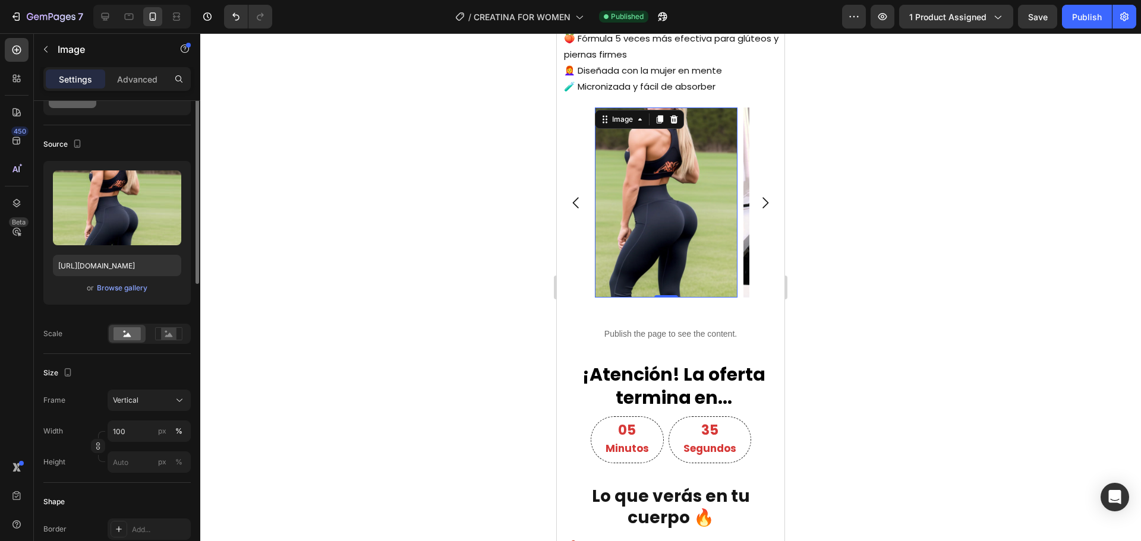
scroll to position [0, 0]
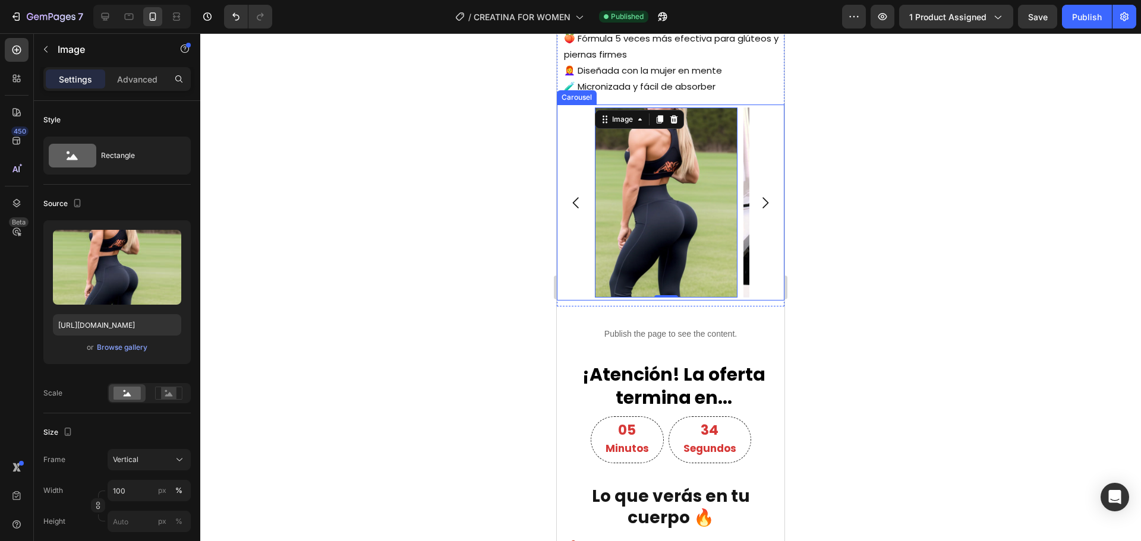
click at [757, 211] on icon "Carousel Next Arrow" at bounding box center [765, 203] width 16 height 16
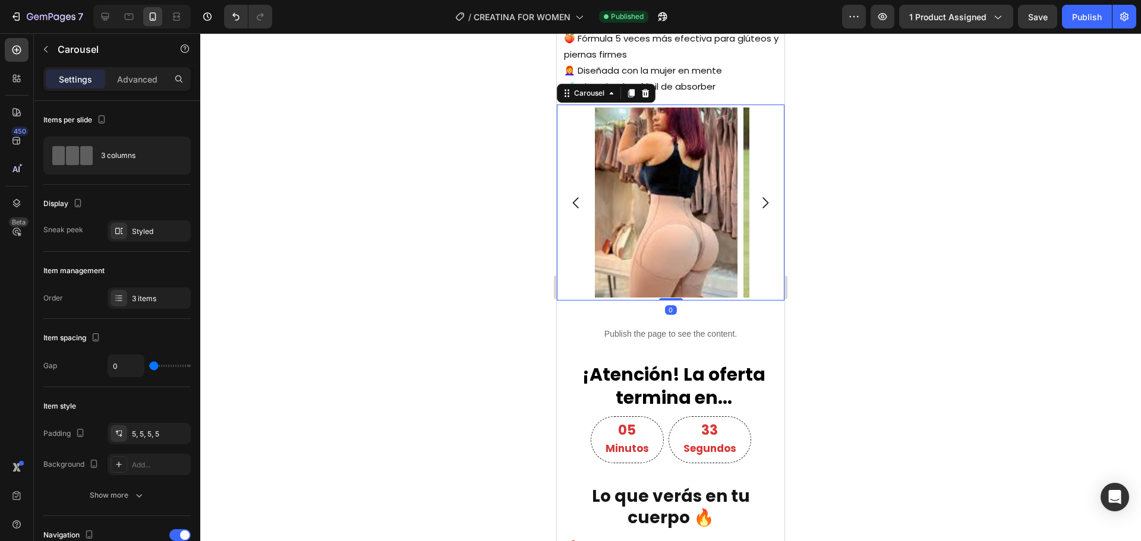
click at [649, 219] on img at bounding box center [666, 203] width 143 height 190
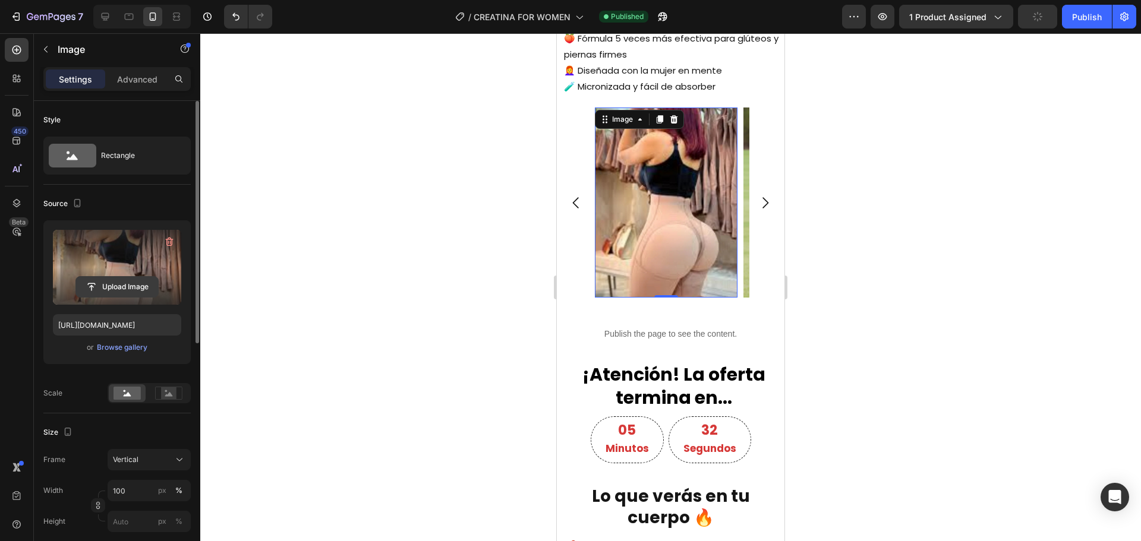
click at [130, 287] on input "file" at bounding box center [117, 287] width 82 height 20
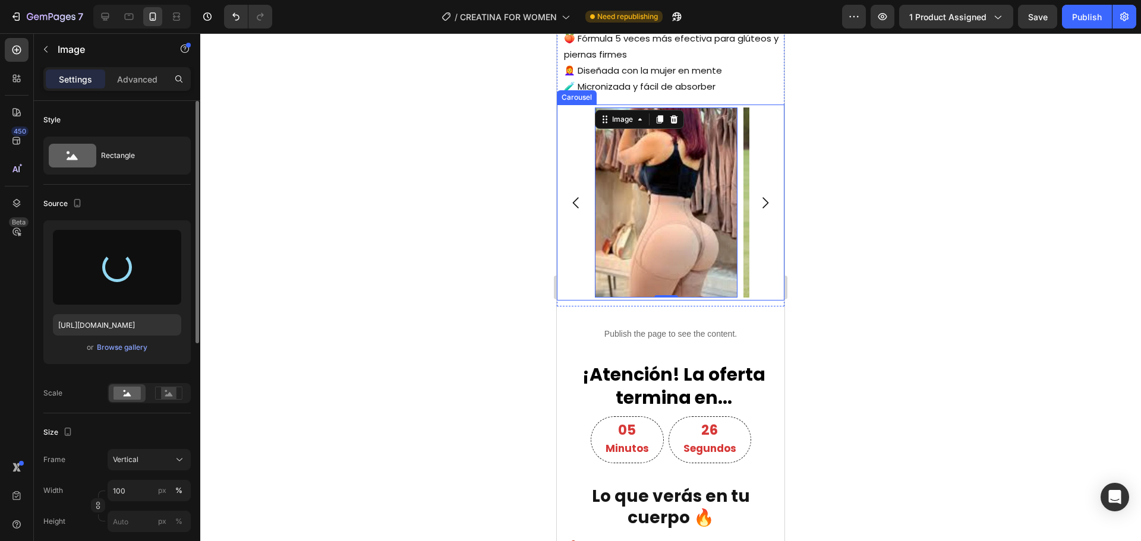
type input "https://cdn.shopify.com/s/files/1/0673/1772/7371/files/gempages_560707453369451…"
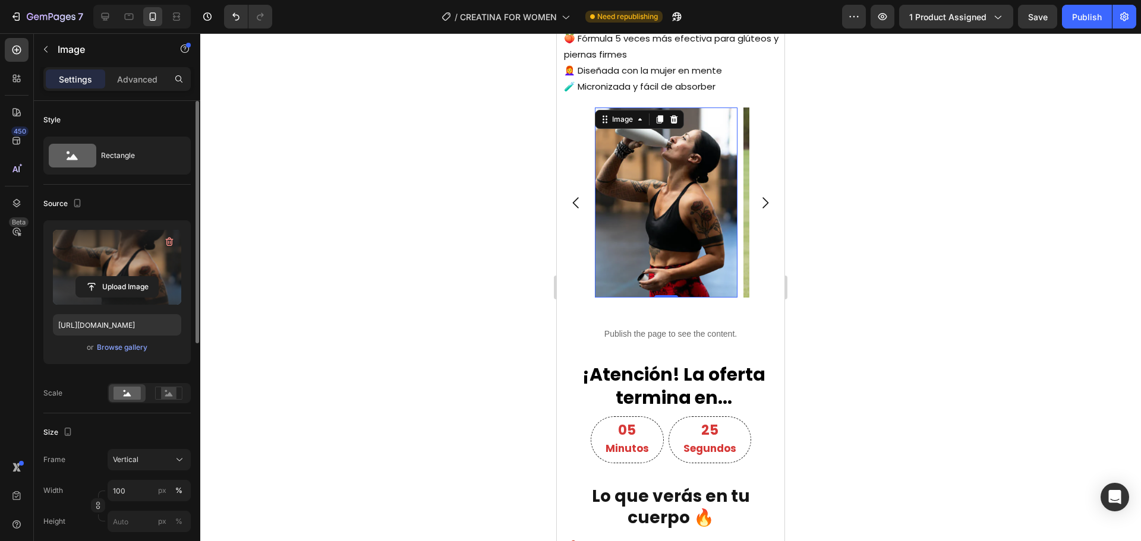
click at [894, 195] on div at bounding box center [670, 287] width 941 height 508
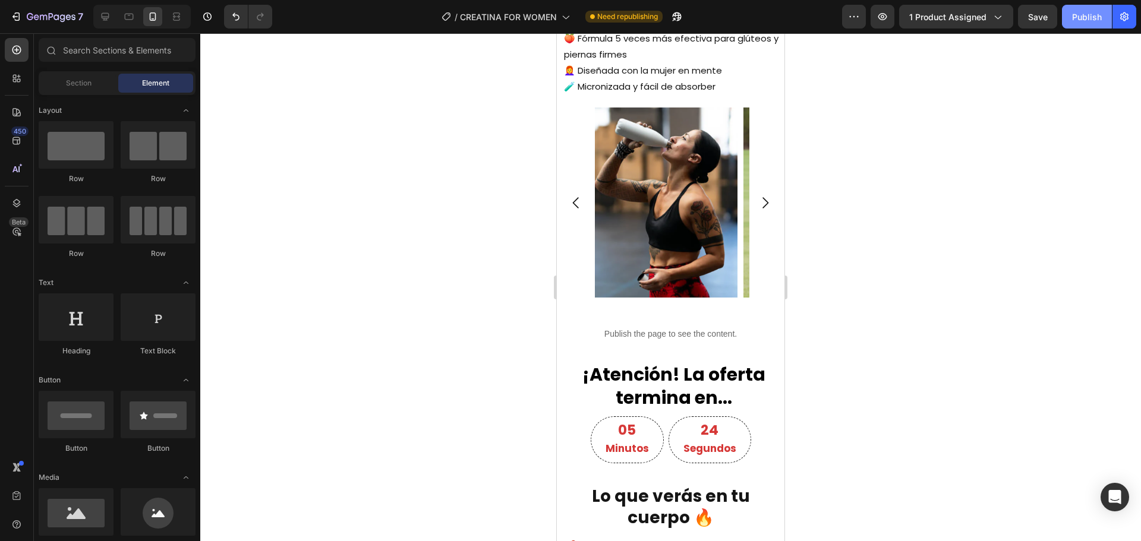
click at [1099, 14] on div "Publish" at bounding box center [1087, 17] width 30 height 12
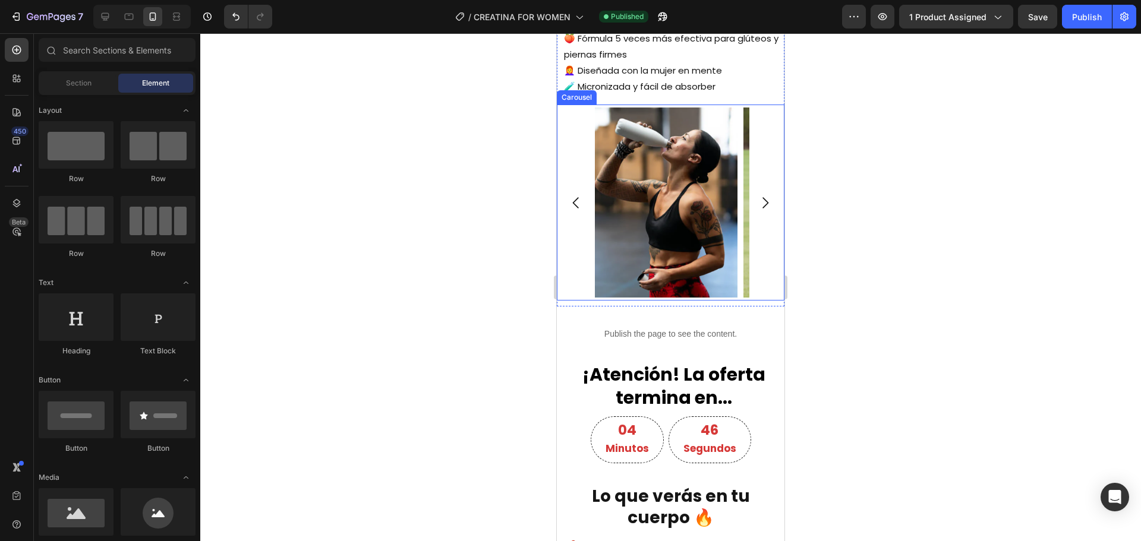
click at [570, 181] on div "Image Image Image" at bounding box center [671, 203] width 228 height 196
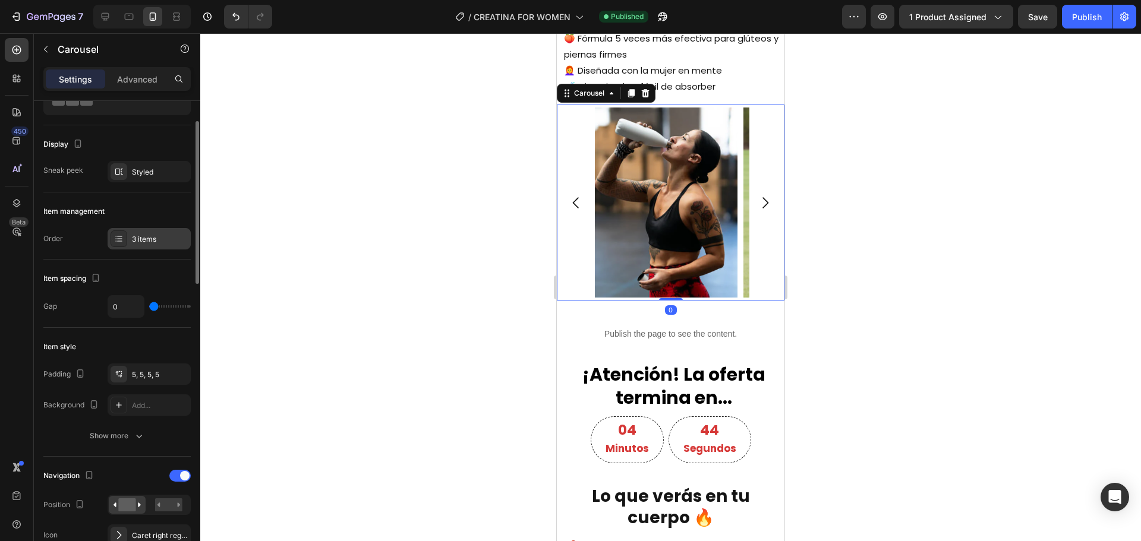
scroll to position [119, 0]
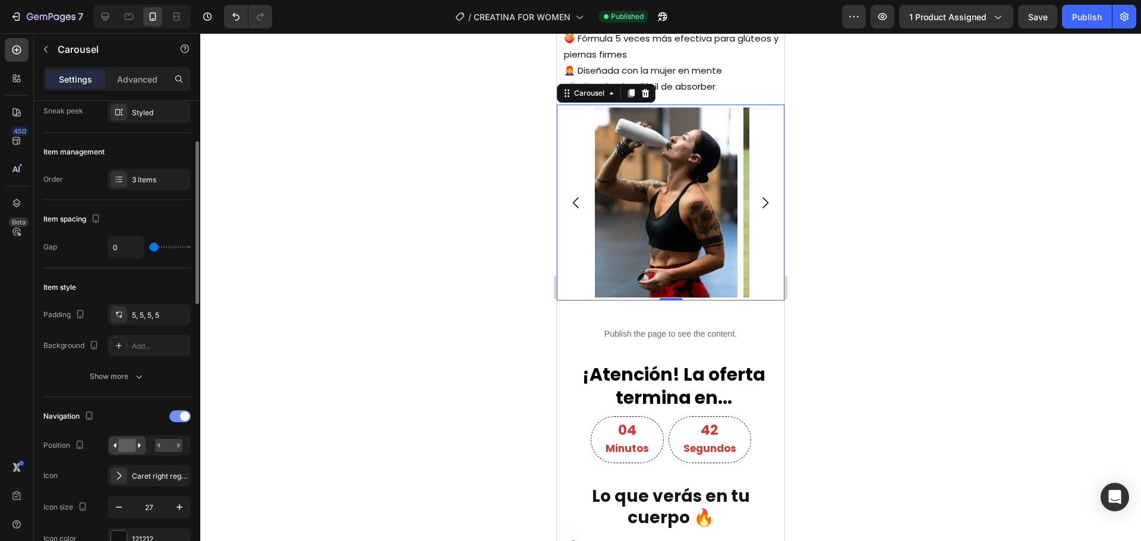
click at [178, 418] on div at bounding box center [179, 417] width 21 height 12
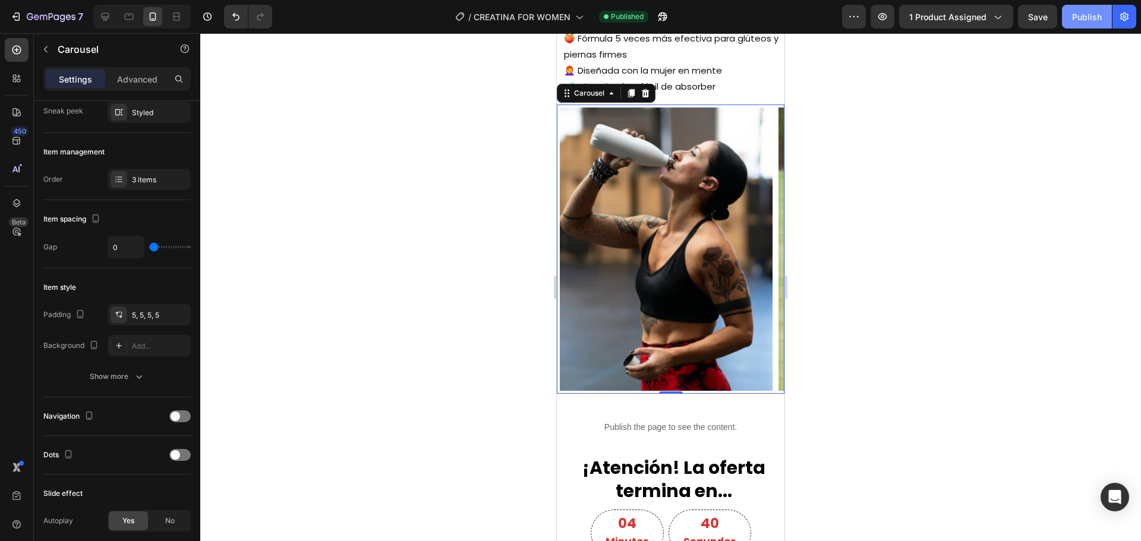
click at [1076, 21] on div "Publish" at bounding box center [1087, 17] width 30 height 12
click at [730, 297] on img at bounding box center [666, 249] width 213 height 283
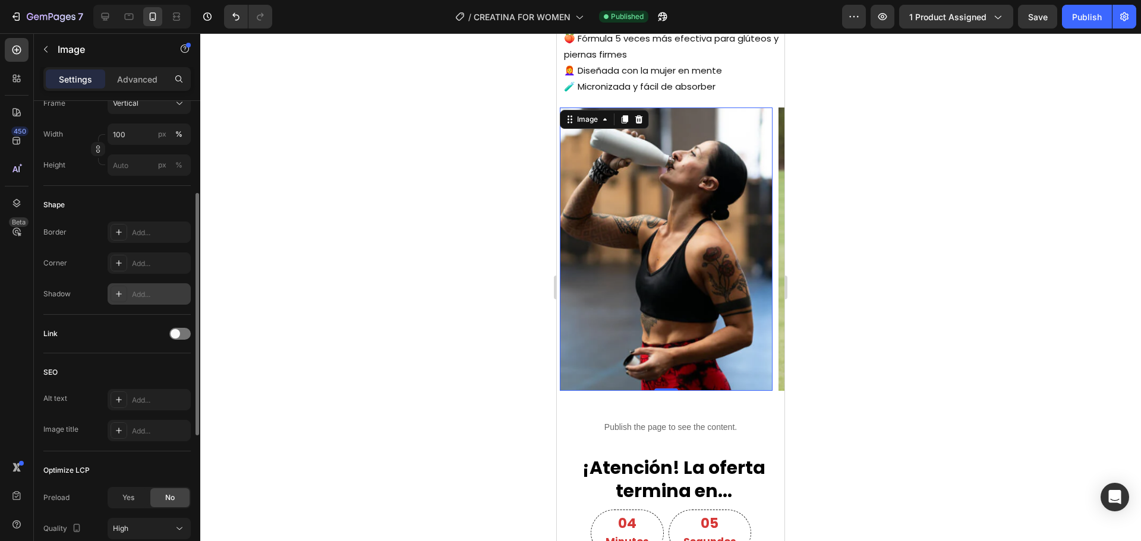
scroll to position [453, 0]
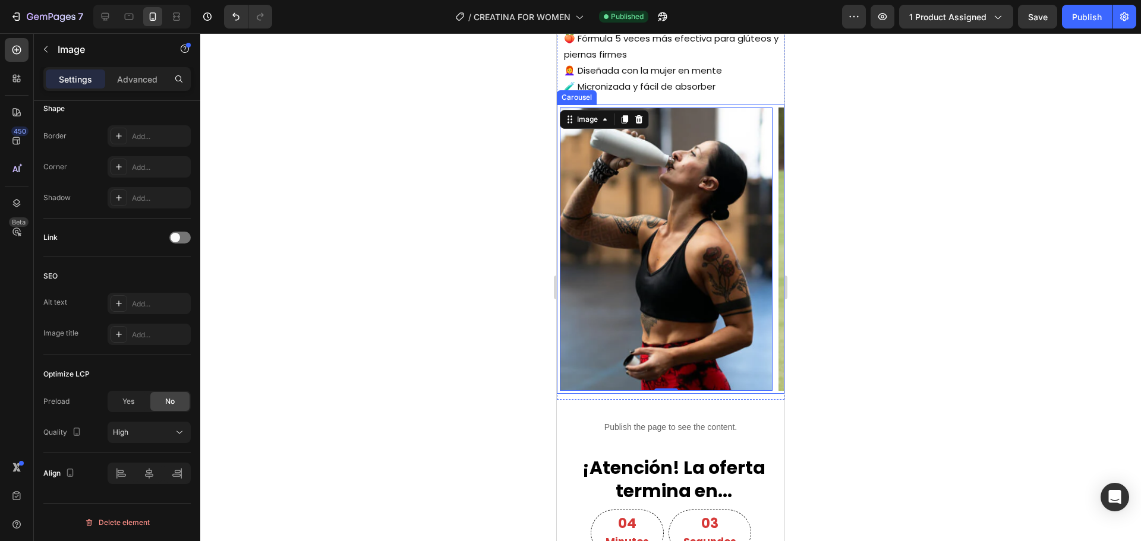
click at [558, 133] on div "Image 0" at bounding box center [666, 249] width 219 height 289
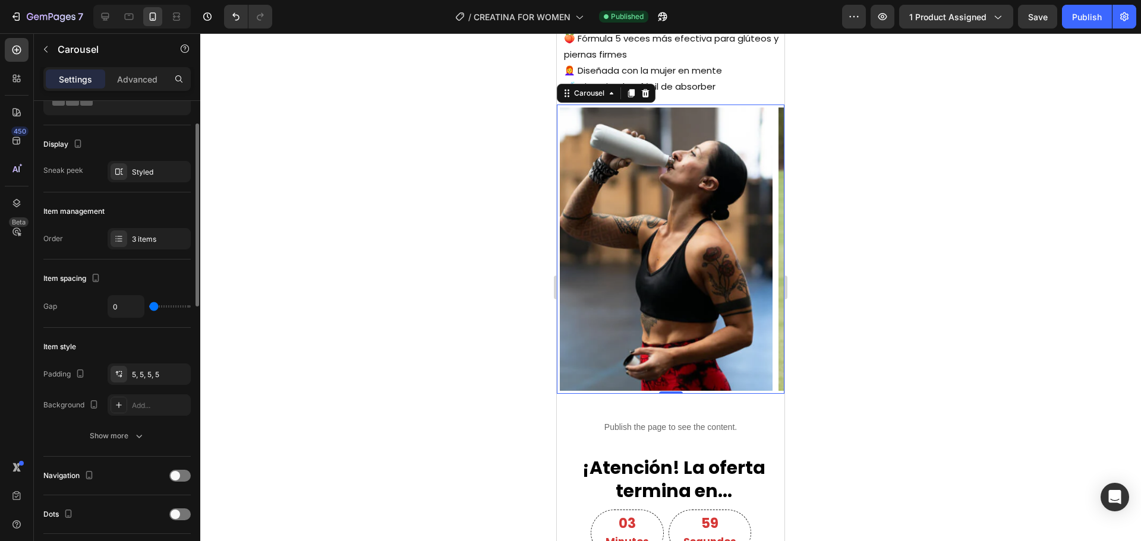
scroll to position [119, 0]
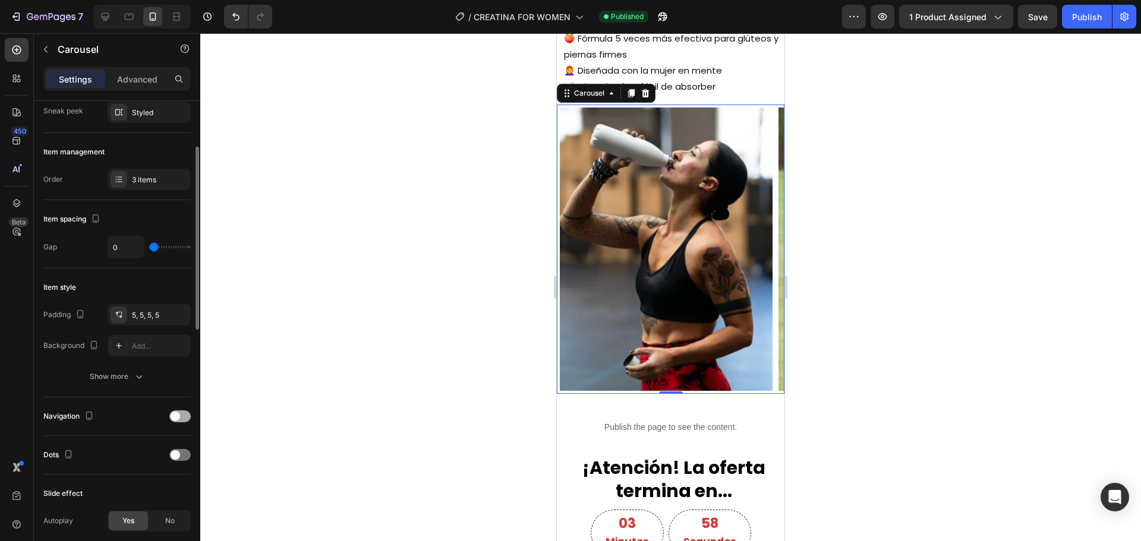
click at [182, 415] on div at bounding box center [179, 417] width 21 height 12
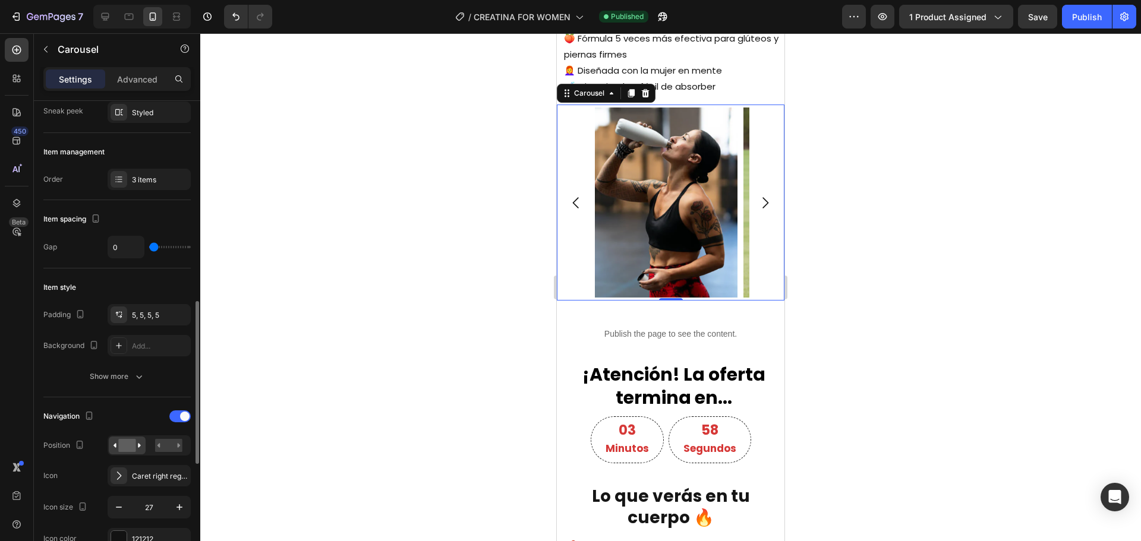
scroll to position [238, 0]
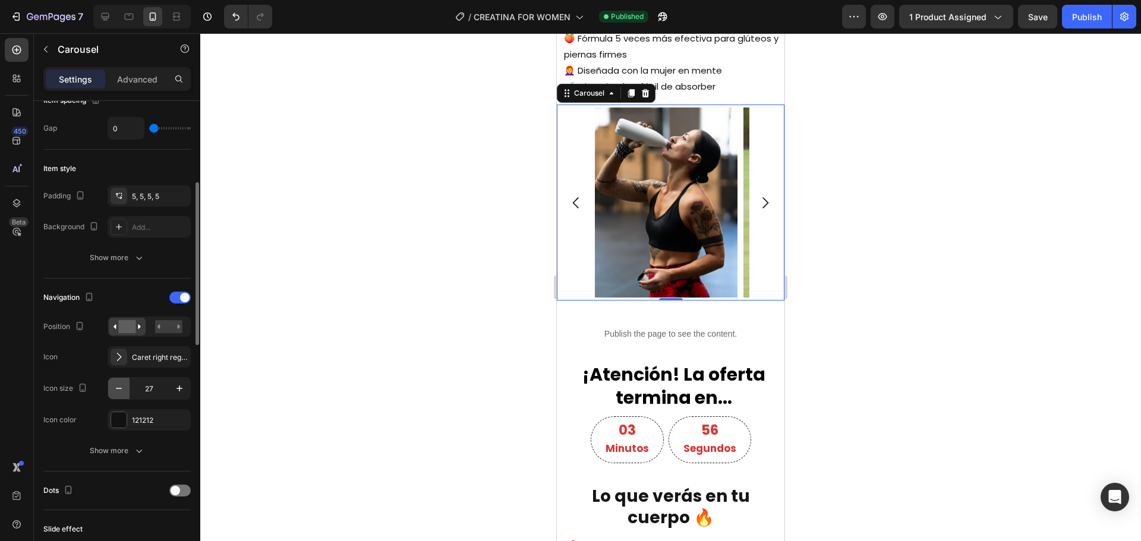
click at [115, 392] on icon "button" at bounding box center [119, 389] width 12 height 12
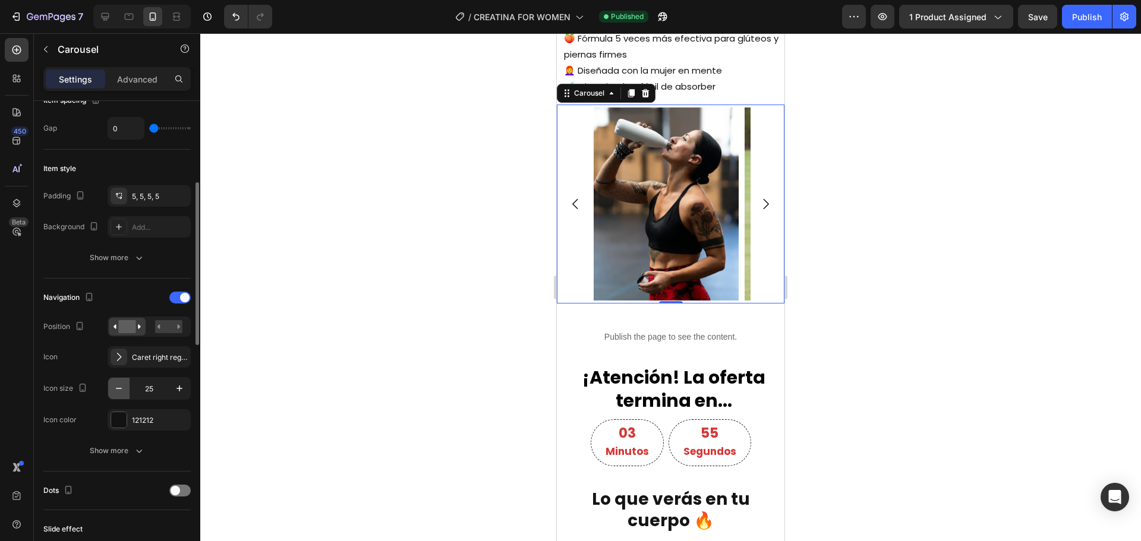
click at [115, 392] on icon "button" at bounding box center [119, 389] width 12 height 12
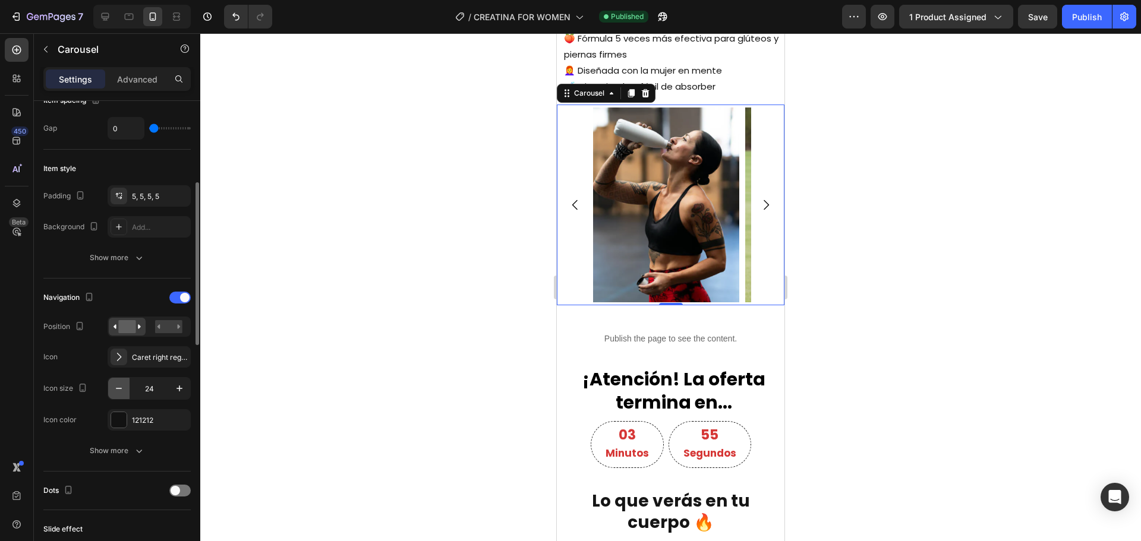
click at [115, 392] on icon "button" at bounding box center [119, 389] width 12 height 12
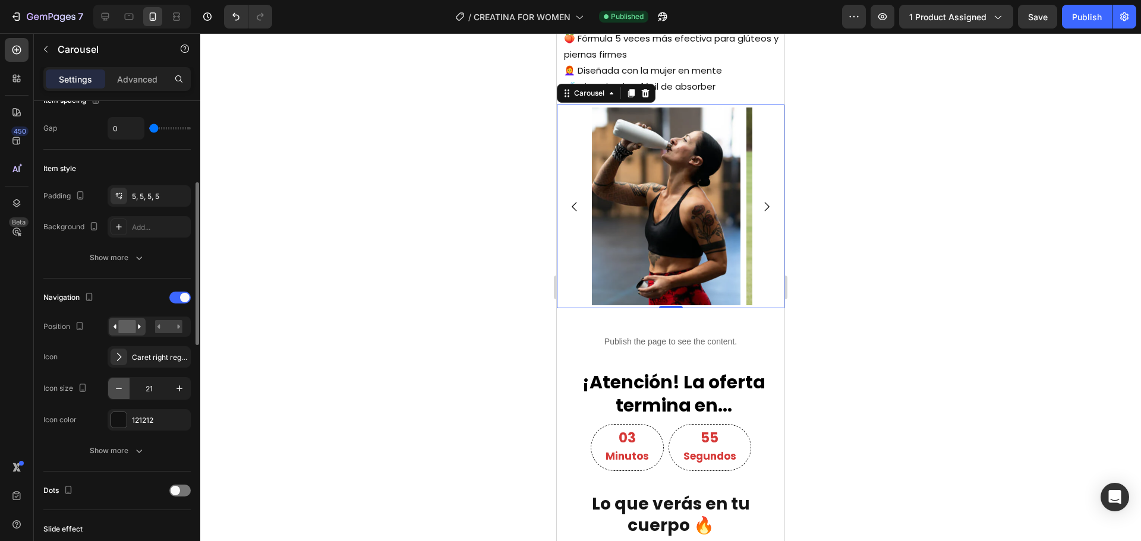
click at [115, 392] on icon "button" at bounding box center [119, 389] width 12 height 12
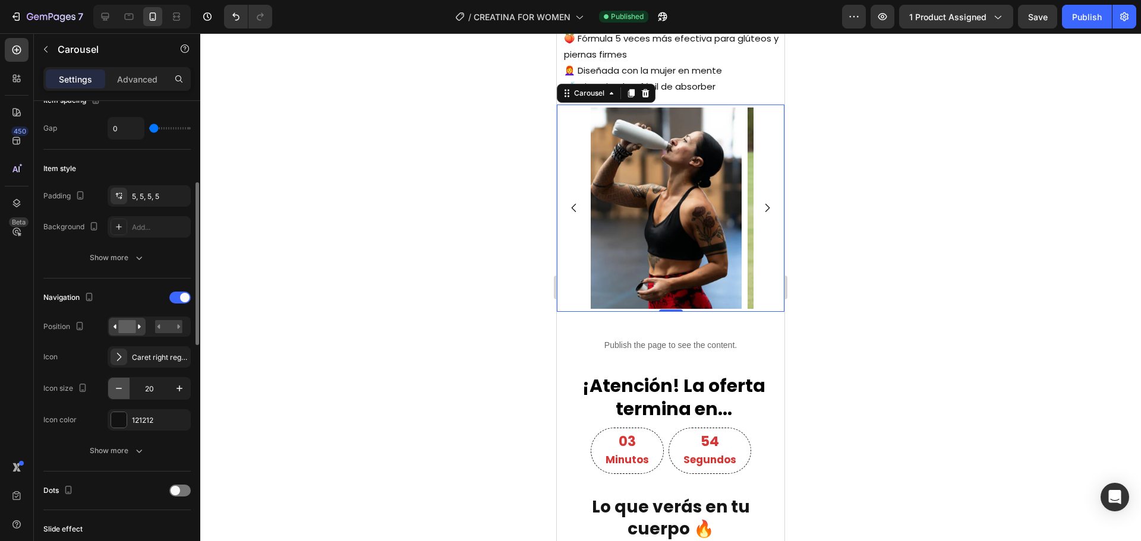
click at [115, 392] on icon "button" at bounding box center [119, 389] width 12 height 12
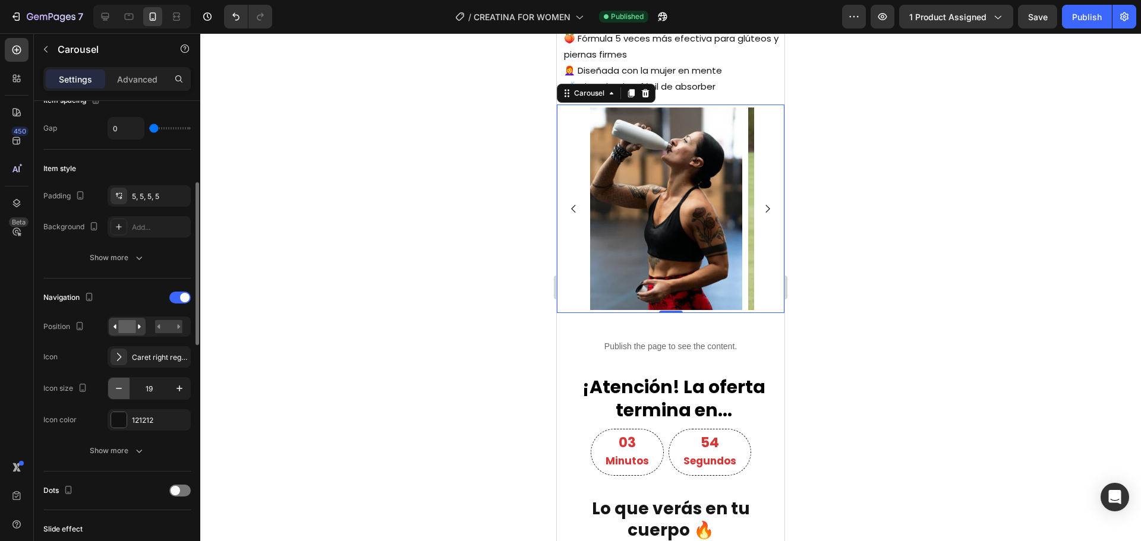
click at [115, 392] on icon "button" at bounding box center [119, 389] width 12 height 12
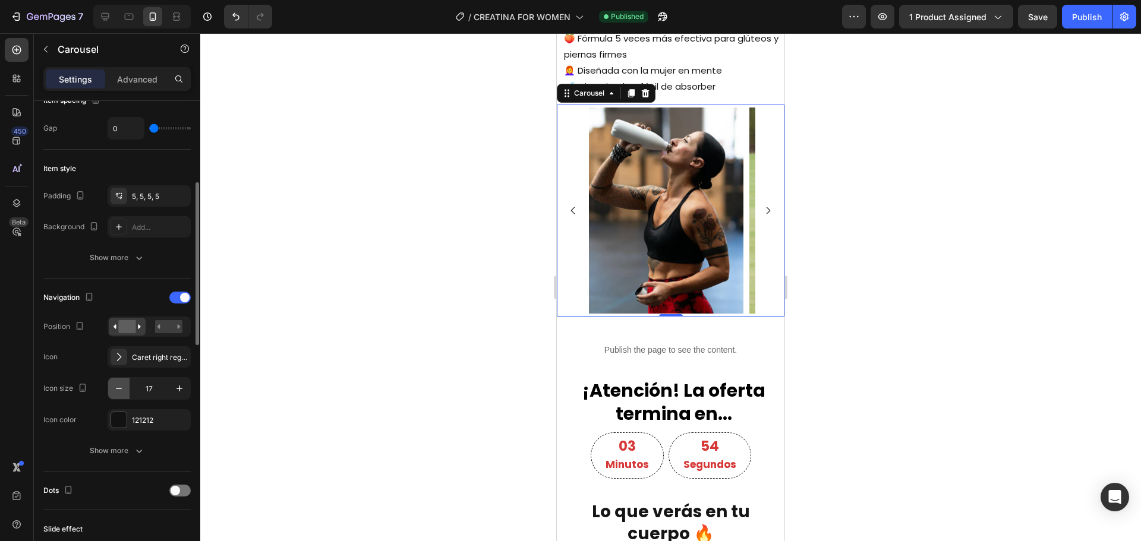
click at [115, 392] on icon "button" at bounding box center [119, 389] width 12 height 12
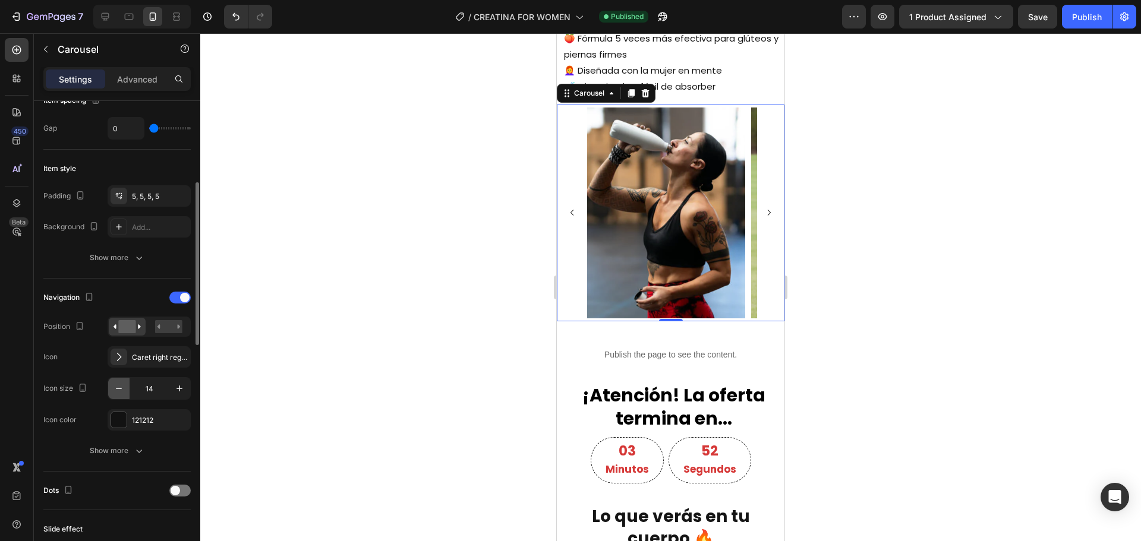
click at [115, 392] on icon "button" at bounding box center [119, 389] width 12 height 12
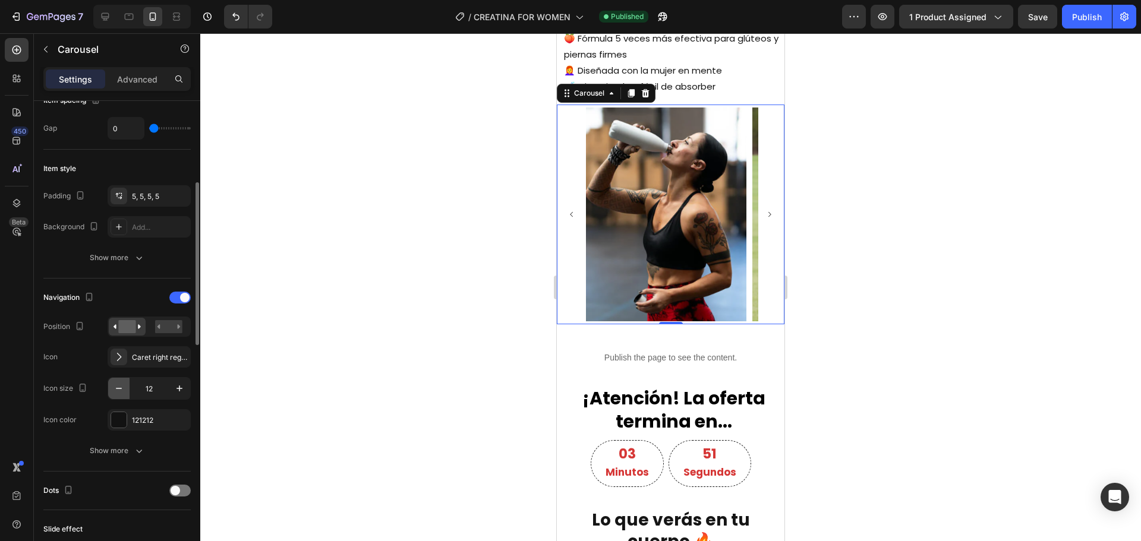
click at [115, 392] on icon "button" at bounding box center [119, 389] width 12 height 12
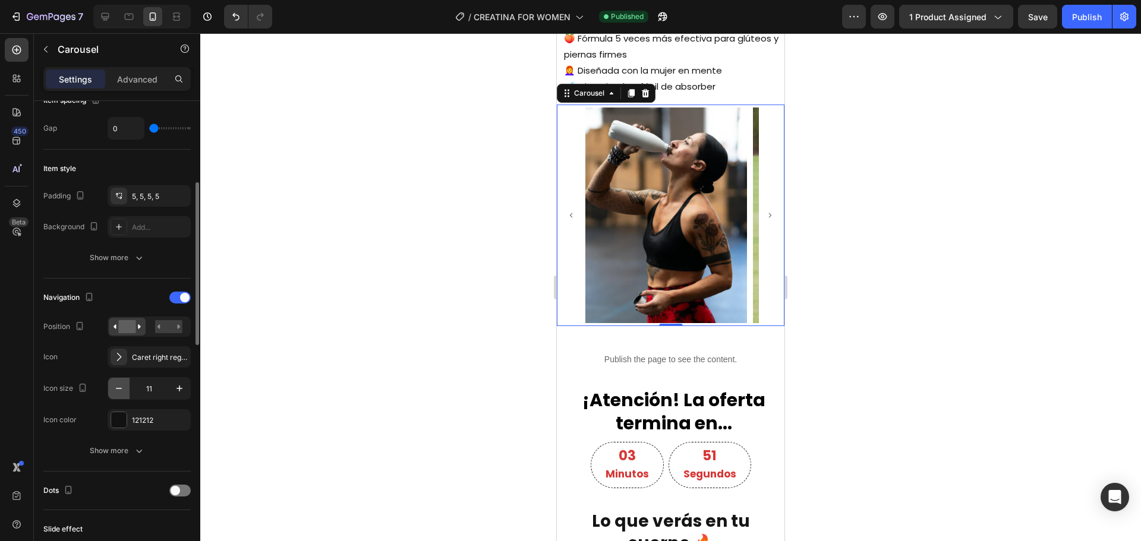
type input "10"
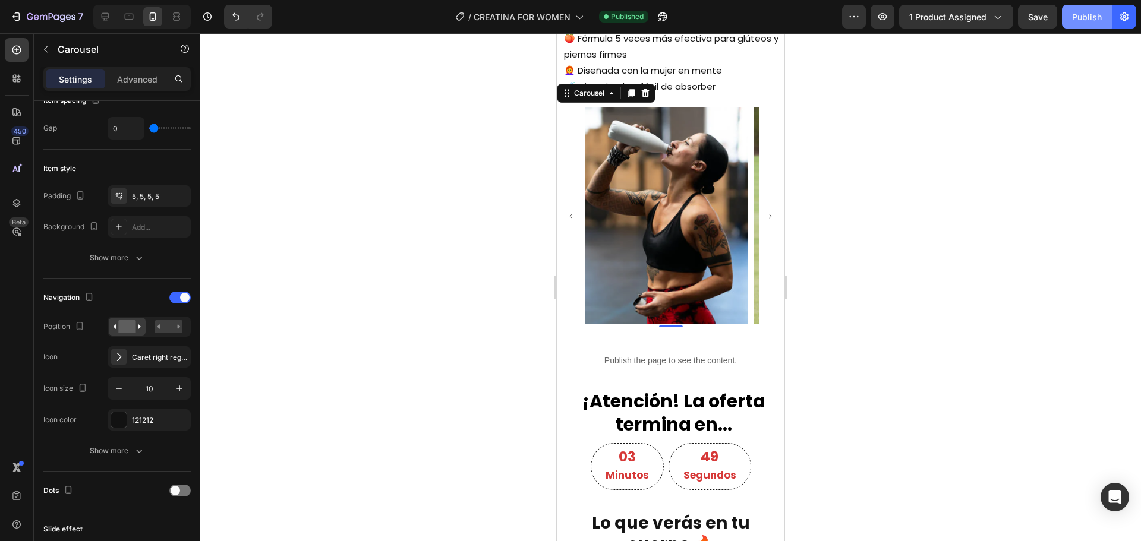
click at [1093, 17] on div "Publish" at bounding box center [1087, 17] width 30 height 12
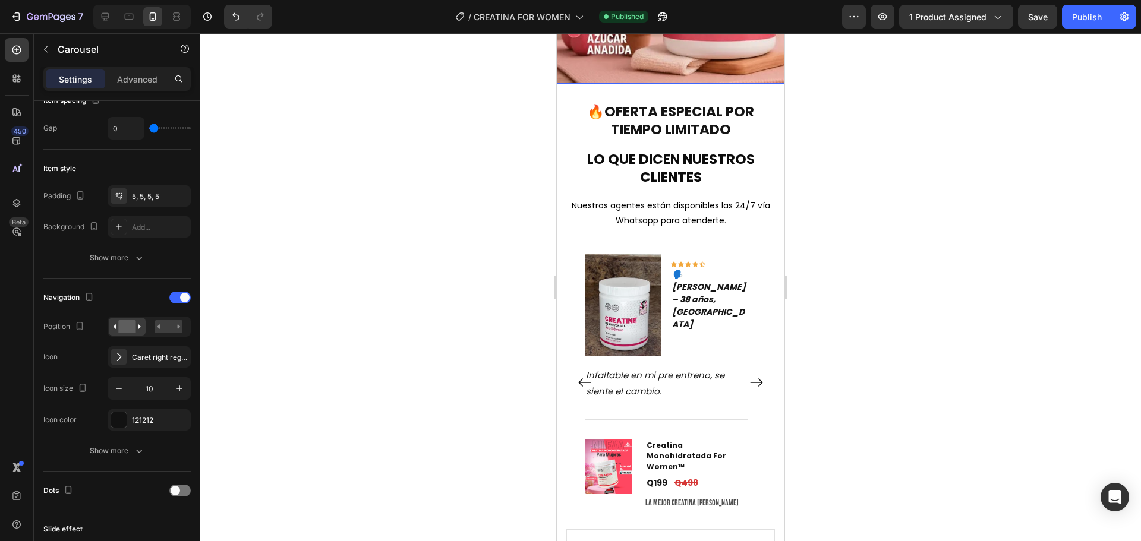
scroll to position [2971, 0]
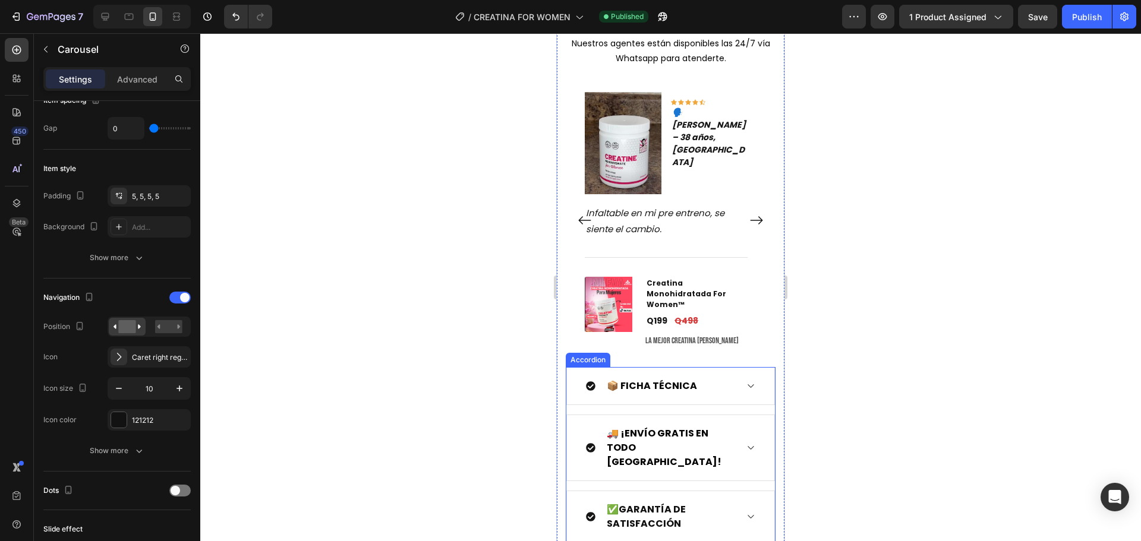
click at [733, 371] on div "📦 FICHA TÉCNICA" at bounding box center [670, 386] width 207 height 37
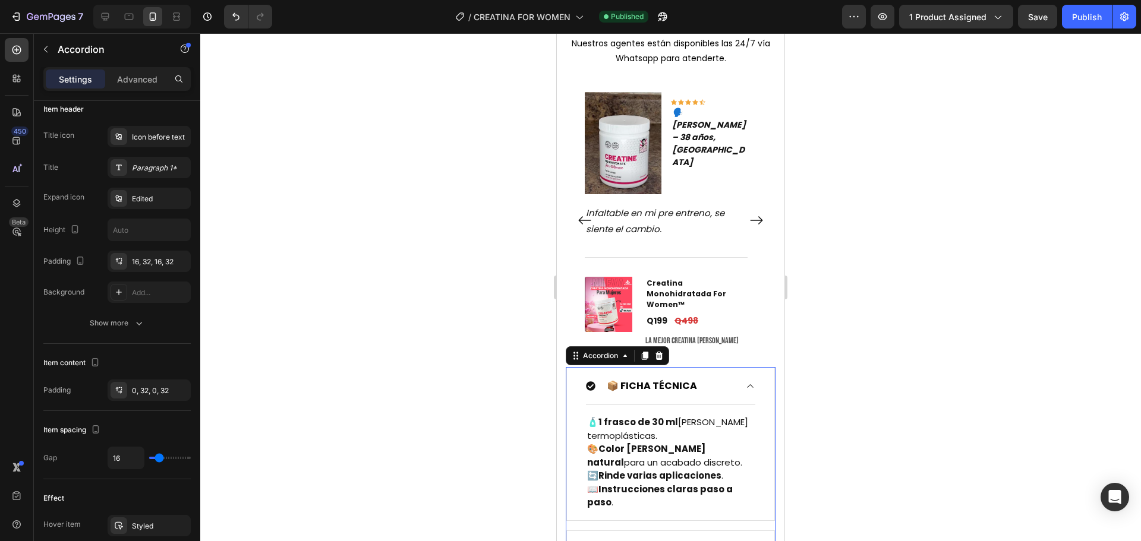
scroll to position [0, 0]
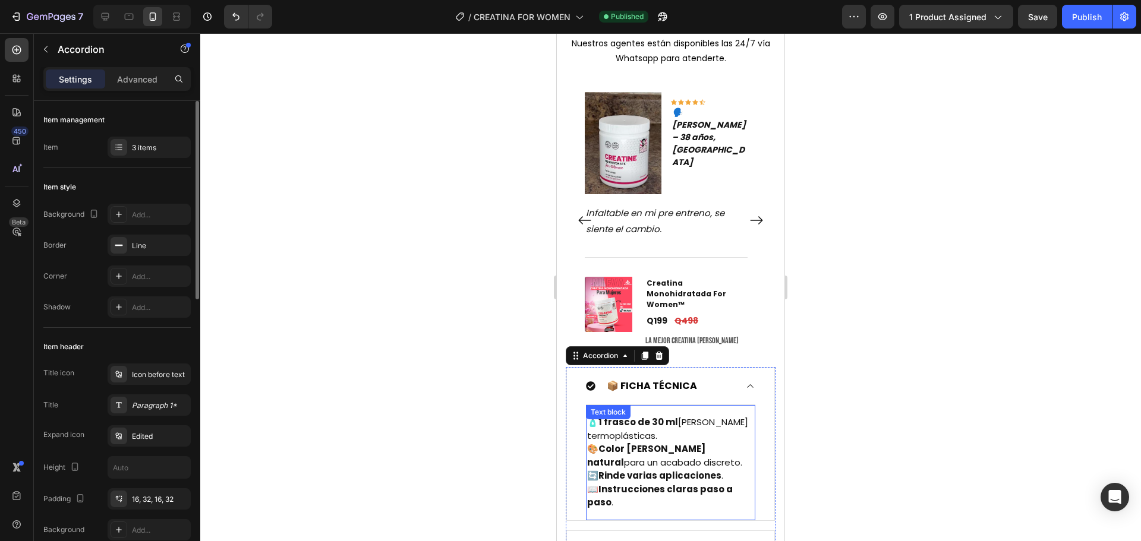
click at [673, 446] on p "🎨 Color marfil natural para un acabado discreto." at bounding box center [670, 456] width 167 height 27
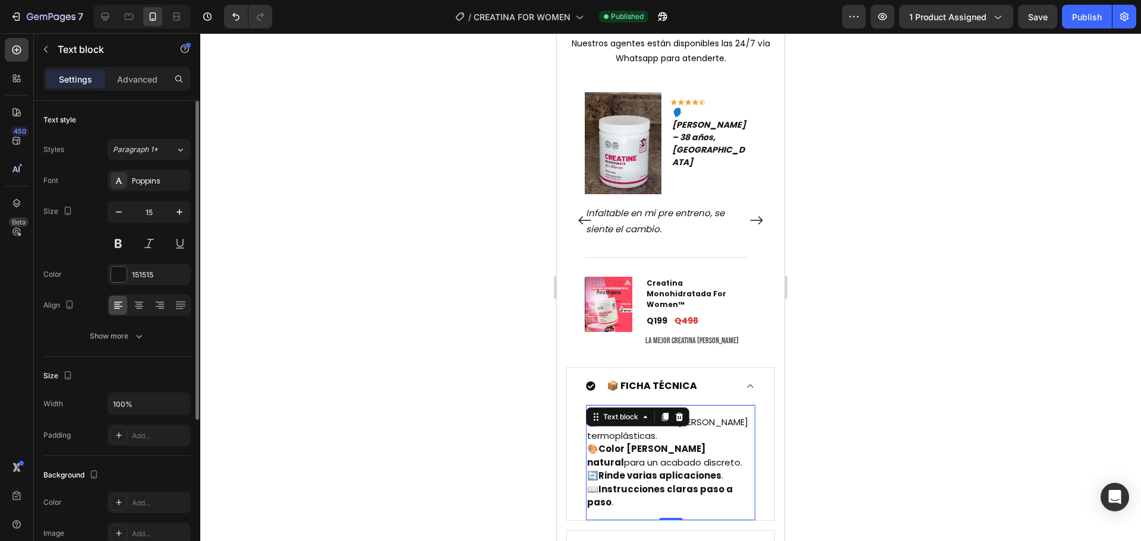
click at [673, 446] on p "🎨 Color marfil natural para un acabado discreto." at bounding box center [670, 456] width 167 height 27
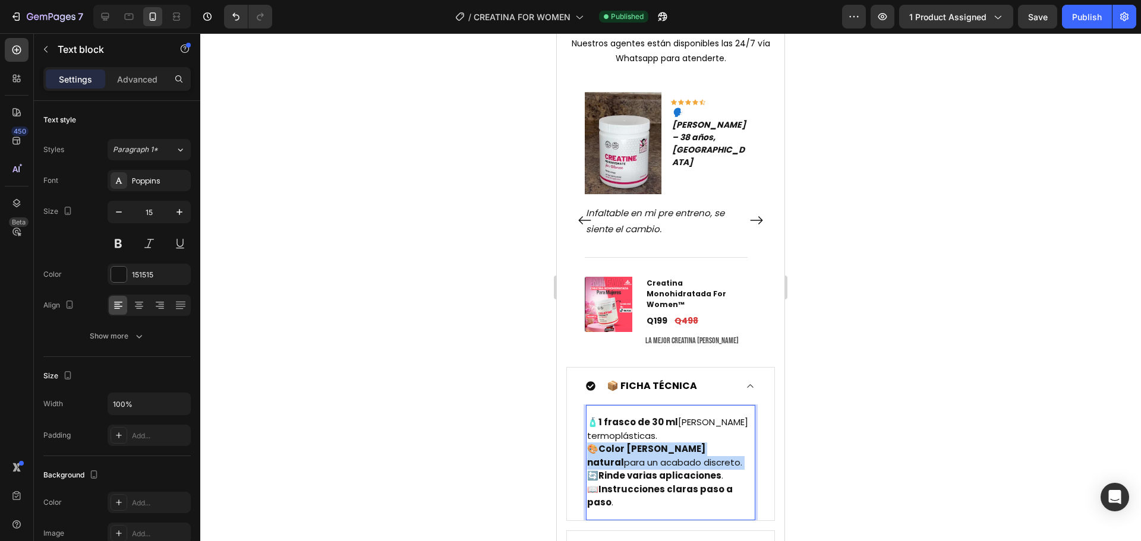
click at [673, 446] on p "🎨 Color marfil natural para un acabado discreto." at bounding box center [670, 456] width 167 height 27
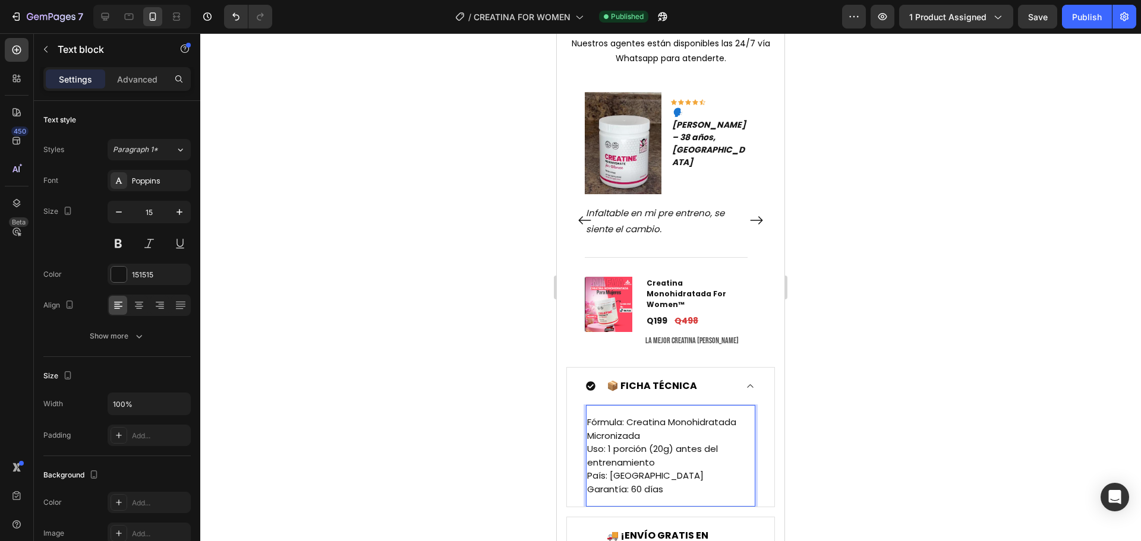
click at [827, 378] on div at bounding box center [670, 287] width 941 height 508
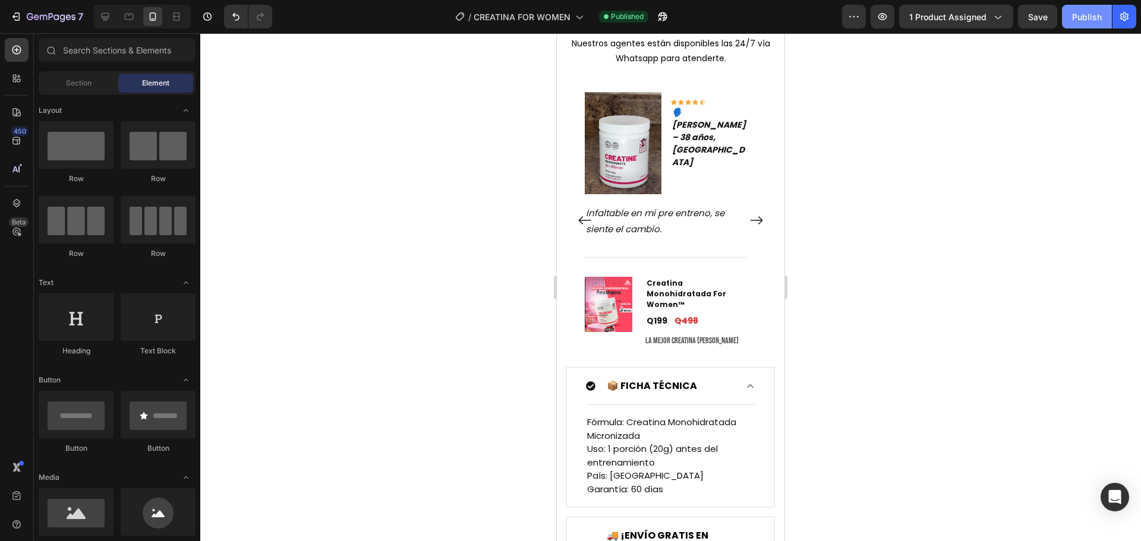
click at [1074, 21] on div "Publish" at bounding box center [1087, 17] width 30 height 12
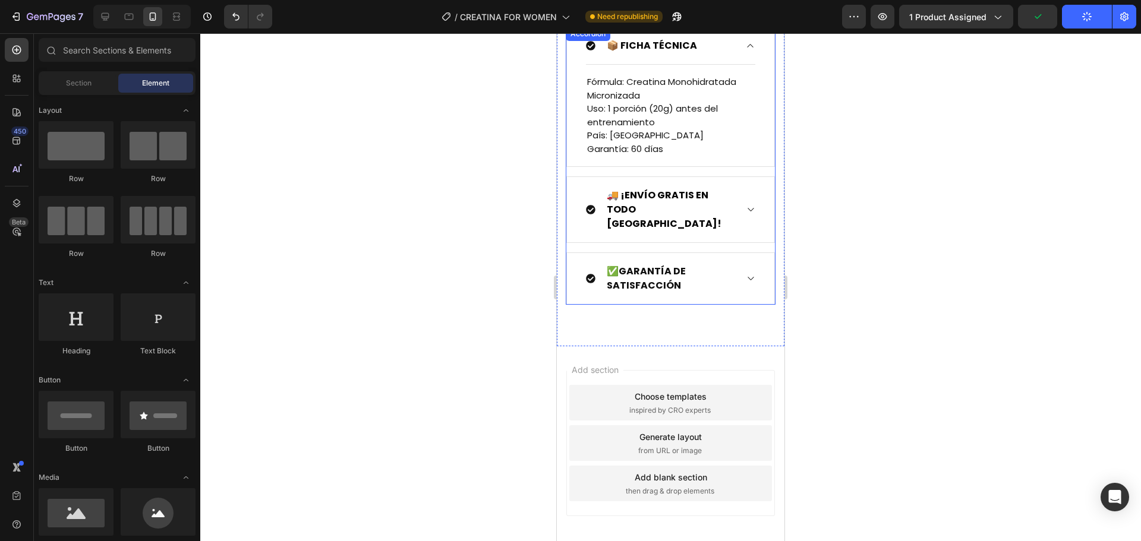
scroll to position [3315, 0]
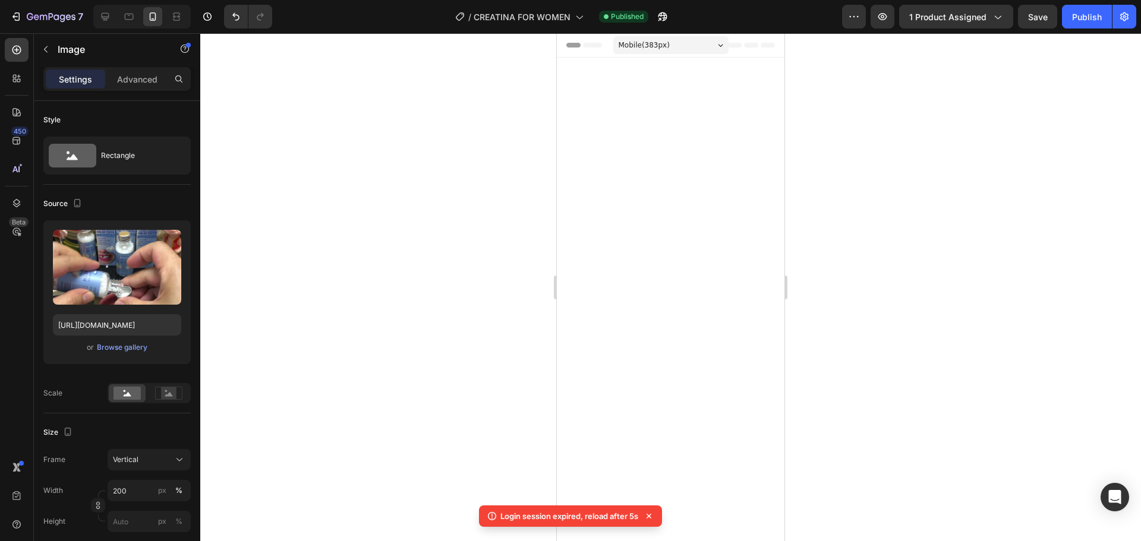
scroll to position [2971, 0]
